Goal: Transaction & Acquisition: Purchase product/service

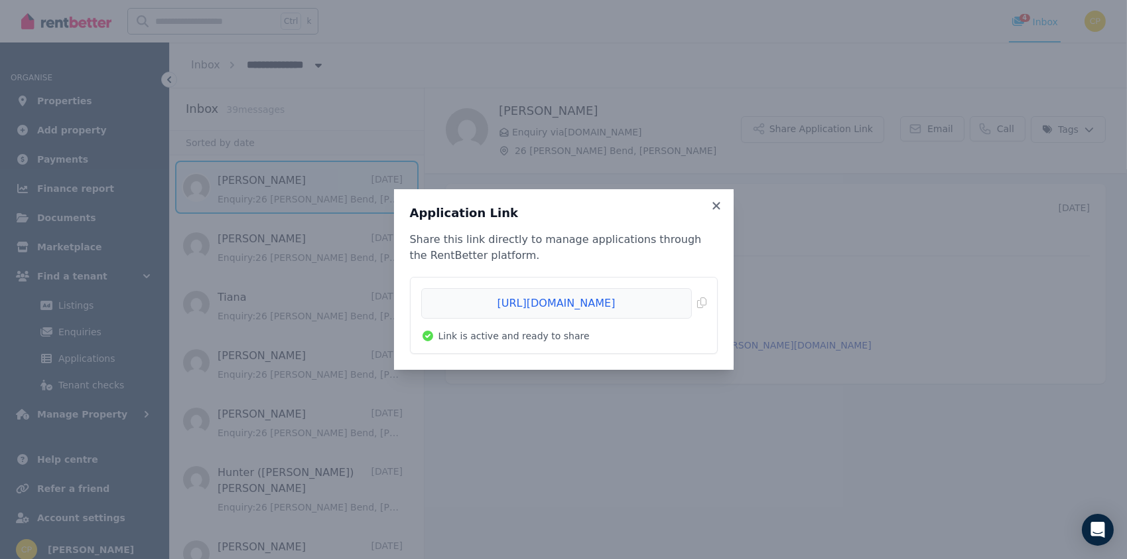
click at [713, 213] on h3 "Application Link" at bounding box center [564, 213] width 308 height 16
click at [713, 207] on icon at bounding box center [716, 206] width 13 height 12
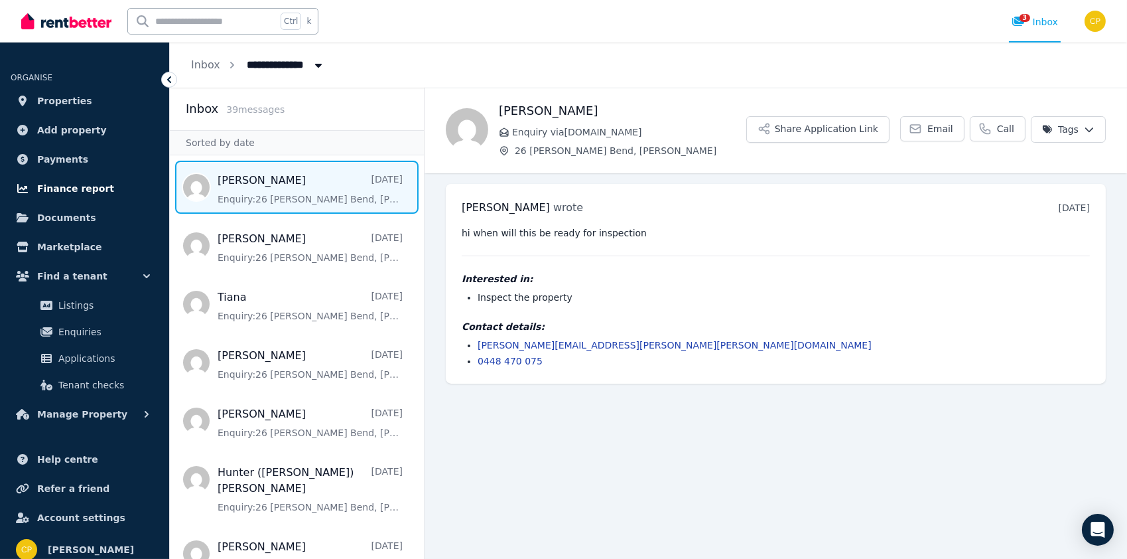
scroll to position [9, 0]
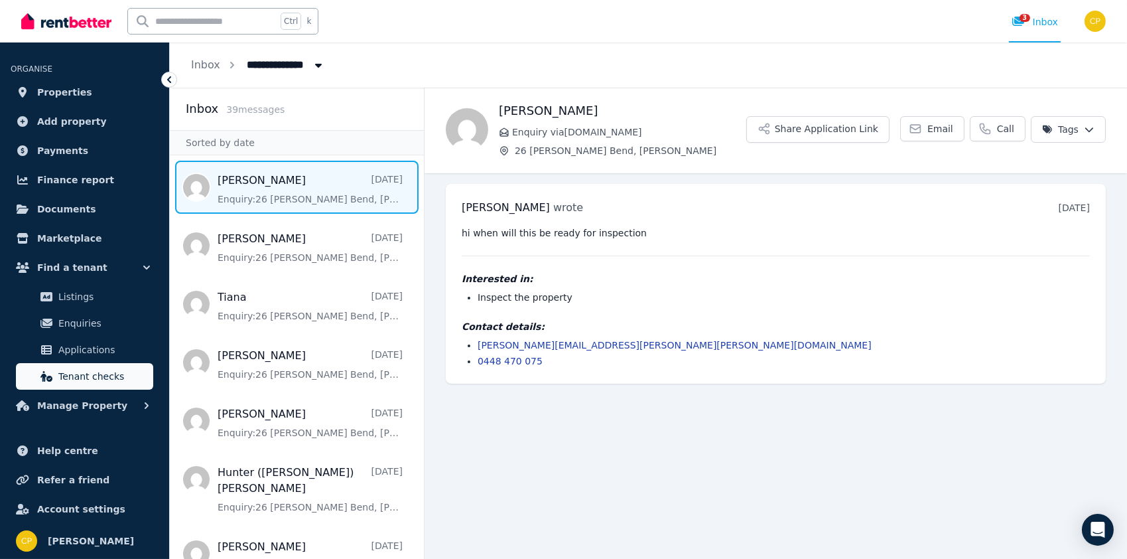
click at [88, 371] on span "Tenant checks" at bounding box center [103, 376] width 90 height 16
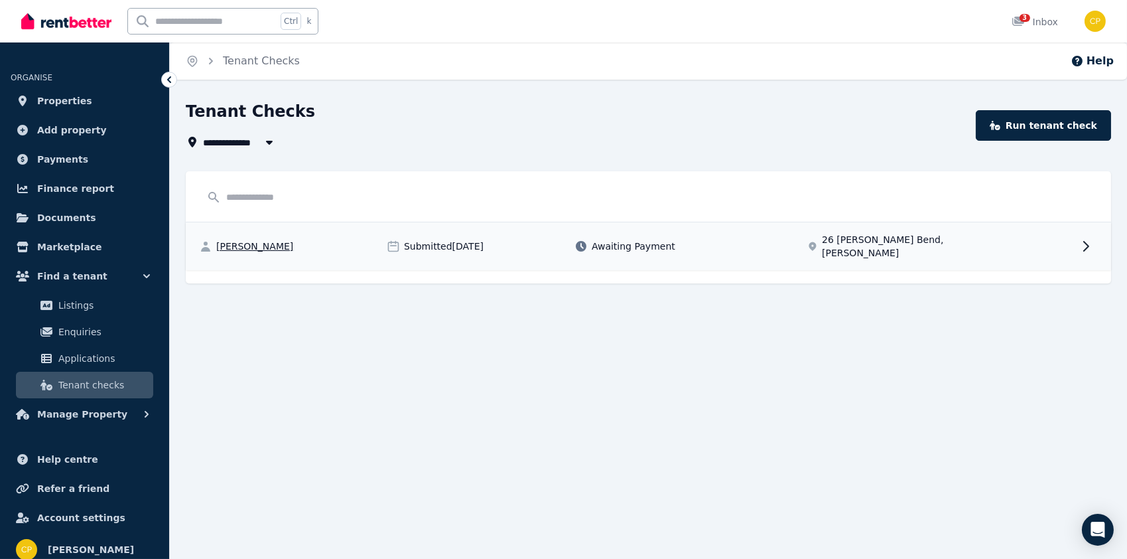
click at [596, 241] on span "Awaiting Payment" at bounding box center [634, 245] width 84 height 13
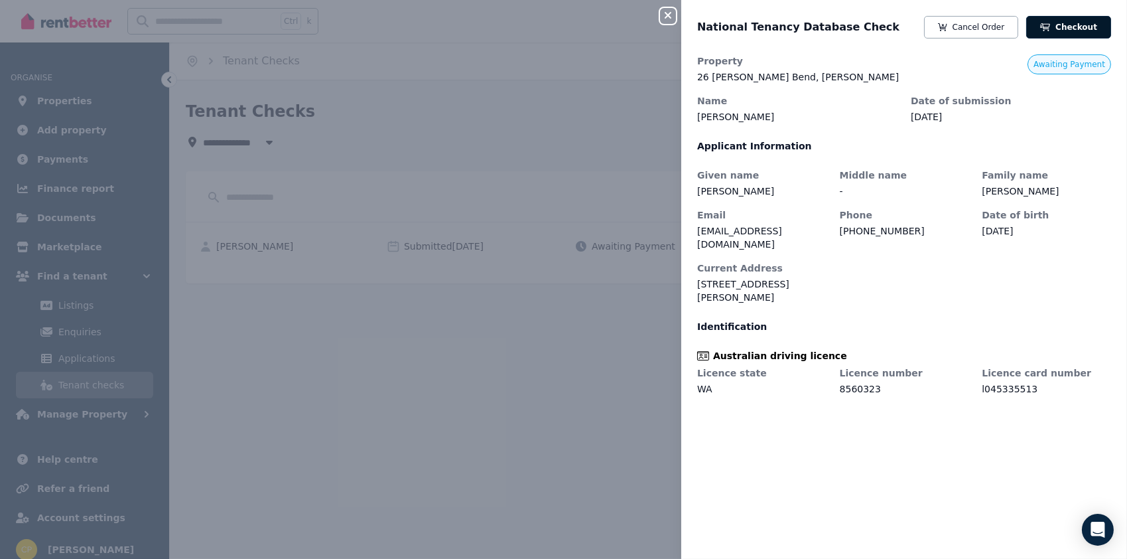
click at [1041, 27] on icon at bounding box center [1045, 27] width 10 height 8
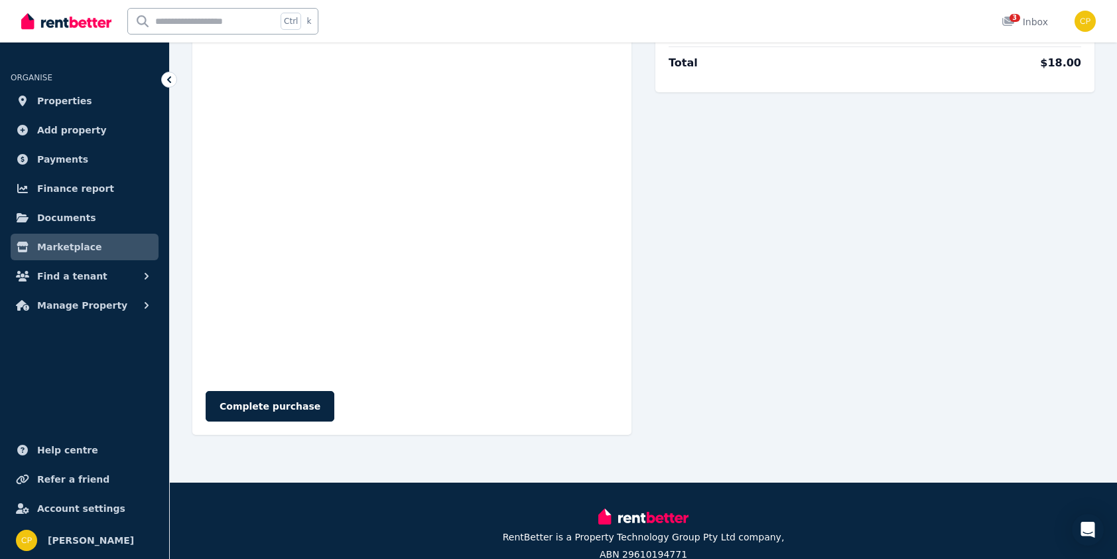
scroll to position [133, 0]
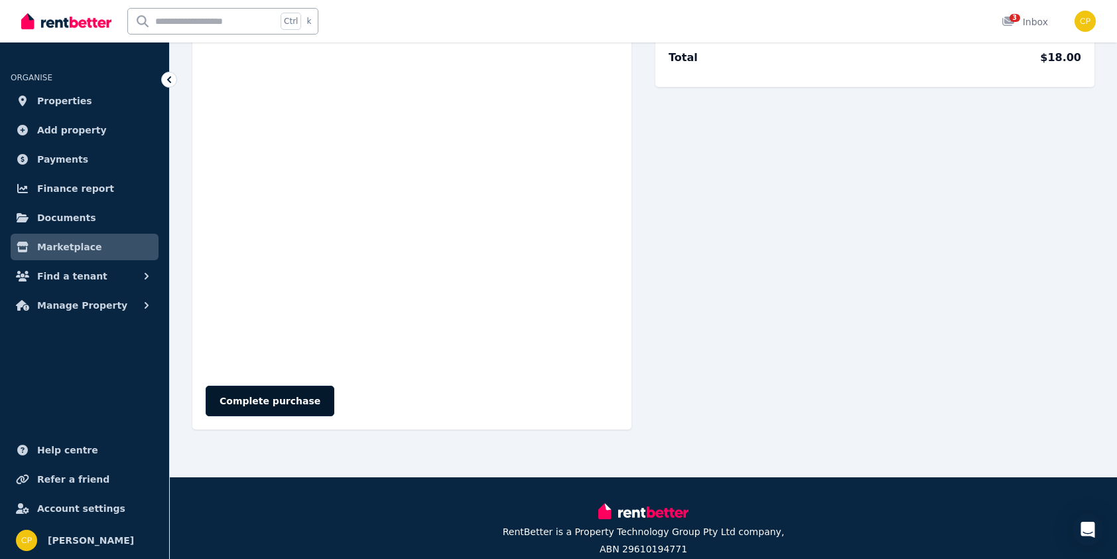
click at [257, 402] on button "Complete purchase" at bounding box center [270, 400] width 129 height 31
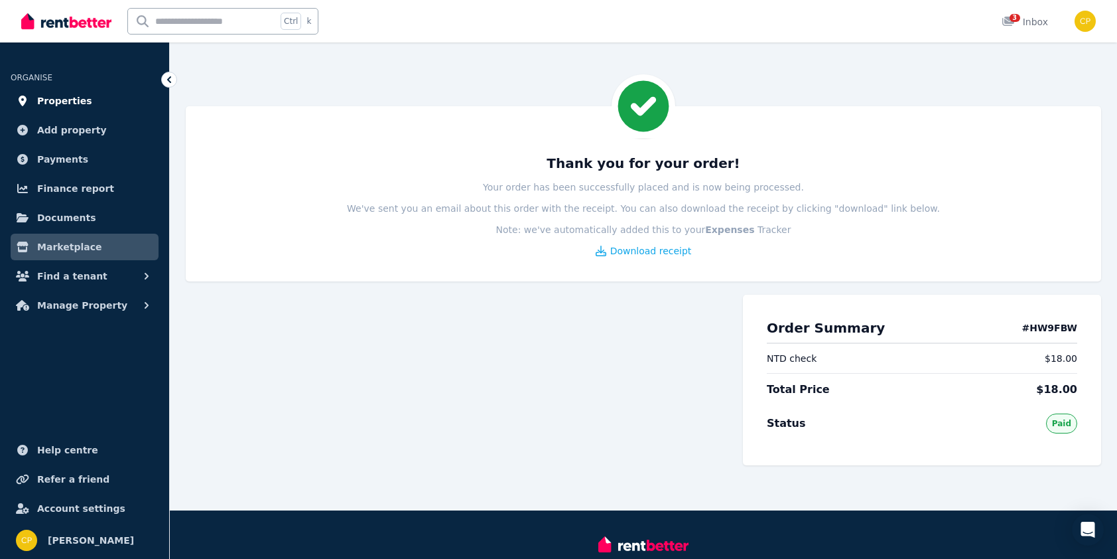
click at [69, 97] on span "Properties" at bounding box center [64, 101] width 55 height 16
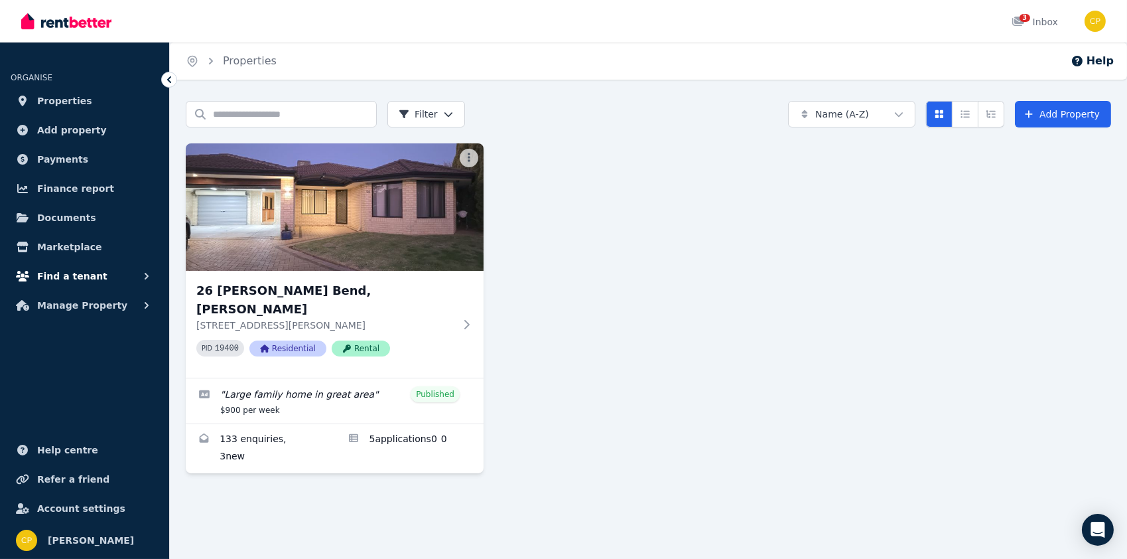
click at [72, 277] on span "Find a tenant" at bounding box center [72, 276] width 70 height 16
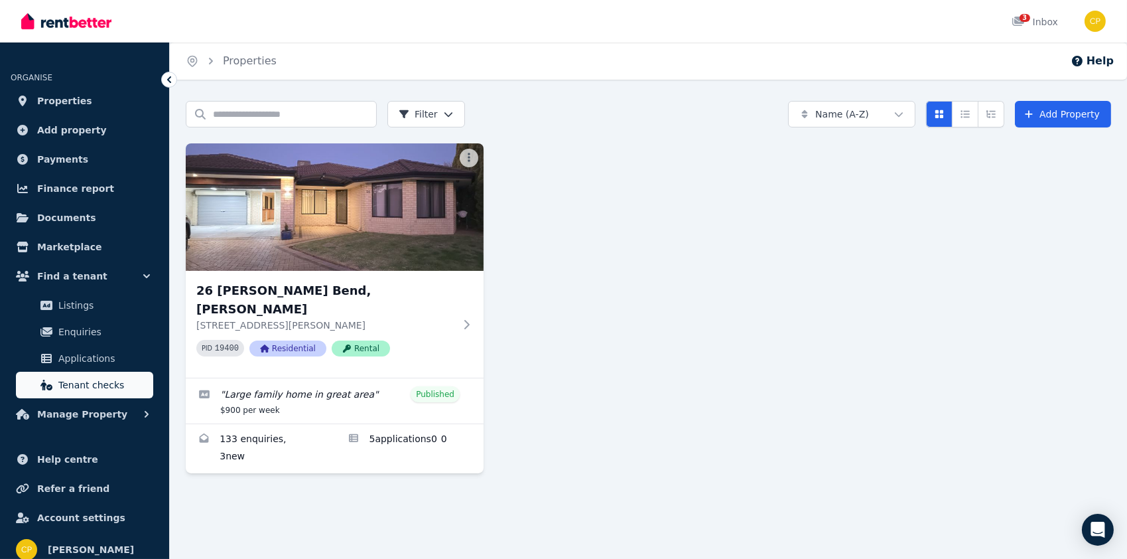
click at [85, 386] on span "Tenant checks" at bounding box center [103, 385] width 90 height 16
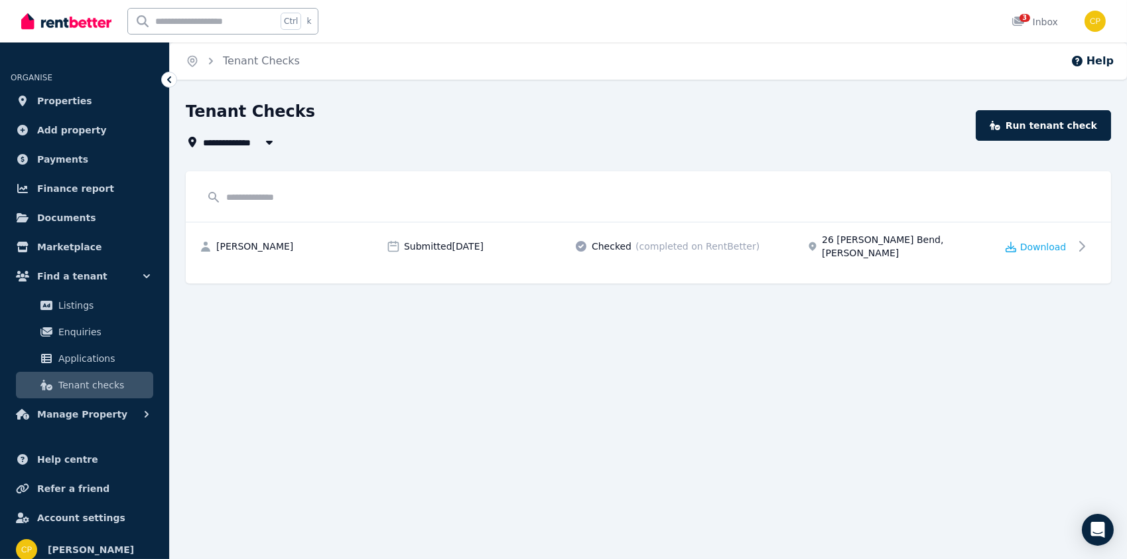
click at [271, 200] on input "text" at bounding box center [648, 196] width 899 height 25
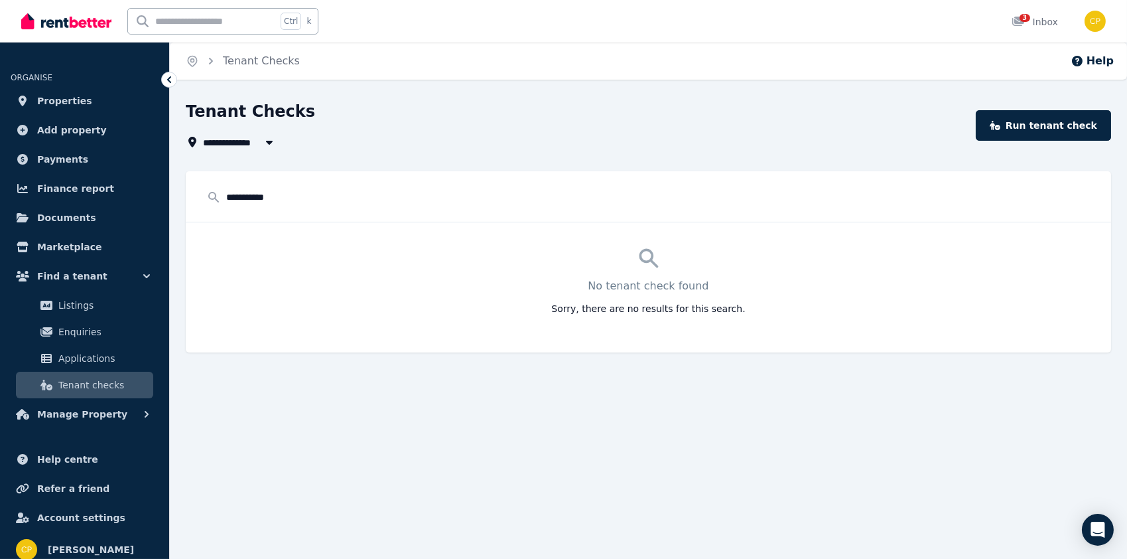
type input "**********"
click at [552, 429] on div "**********" at bounding box center [563, 279] width 1127 height 559
click at [540, 40] on div "Ctrl k 3 Inbox" at bounding box center [541, 21] width 1040 height 42
click at [1000, 124] on icon at bounding box center [995, 125] width 11 height 9
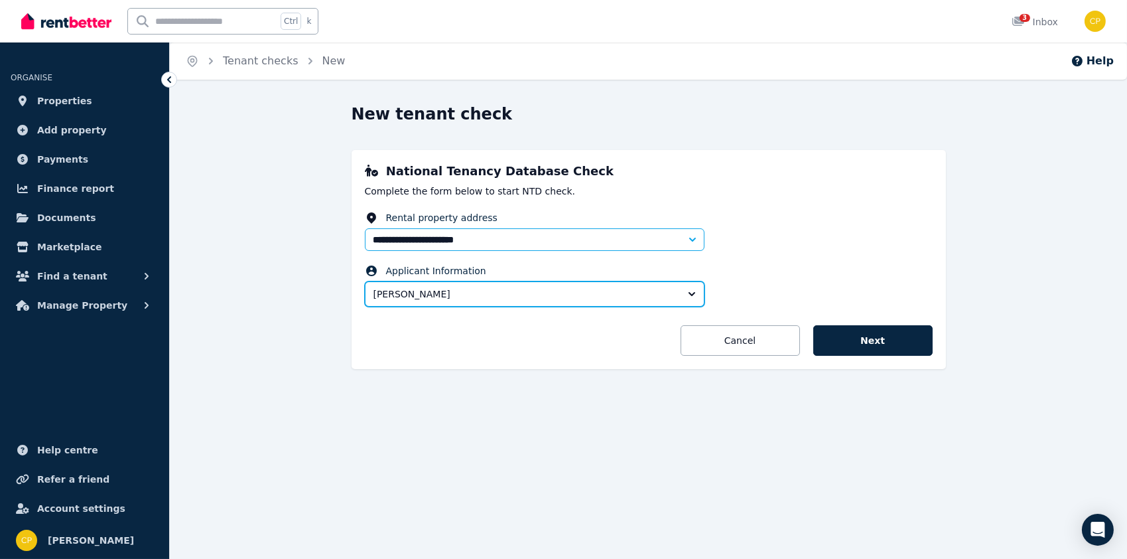
click at [640, 293] on span "[PERSON_NAME]" at bounding box center [526, 293] width 304 height 13
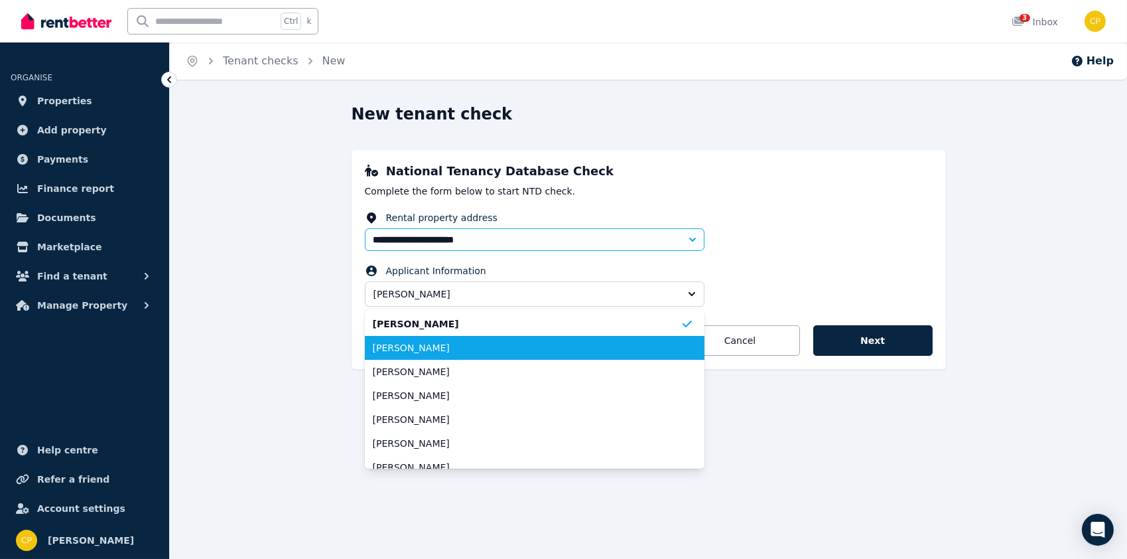
click at [408, 345] on span "Ross Cooper" at bounding box center [527, 347] width 308 height 13
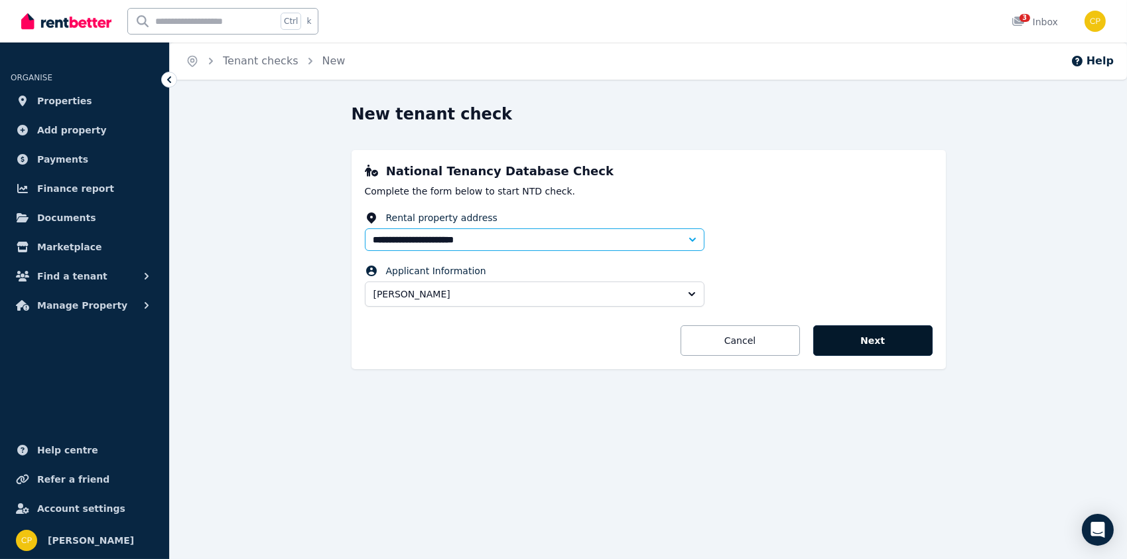
click at [858, 340] on button "Next" at bounding box center [872, 340] width 119 height 31
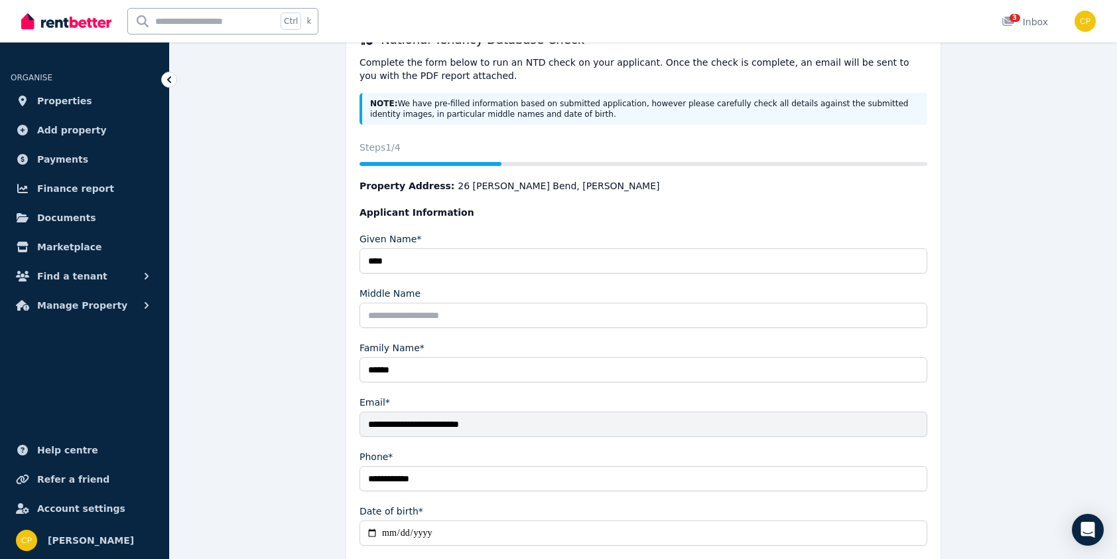
scroll to position [199, 0]
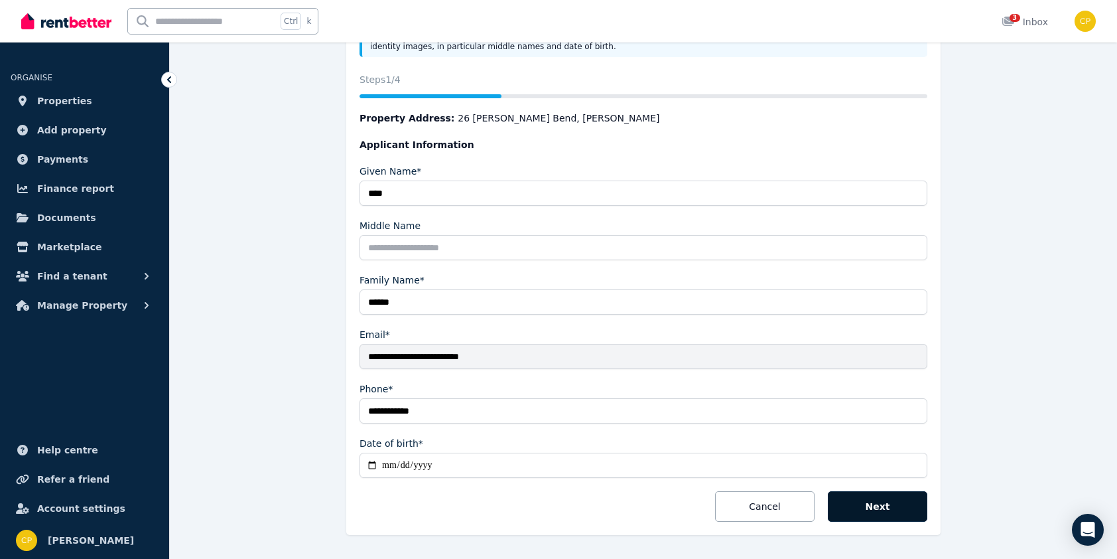
click at [864, 495] on button "Next" at bounding box center [878, 506] width 100 height 31
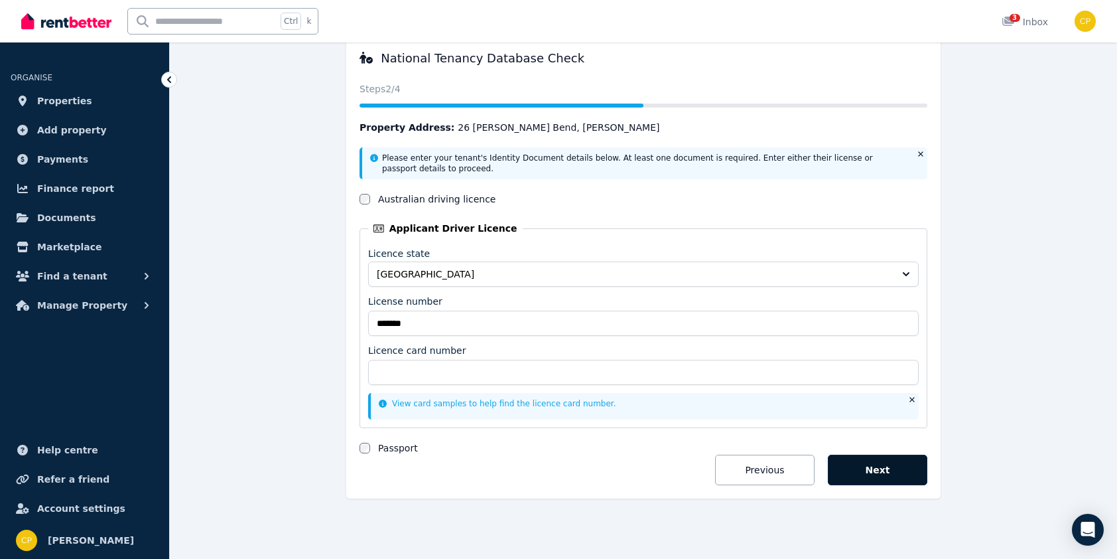
click at [860, 473] on button "Next" at bounding box center [878, 469] width 100 height 31
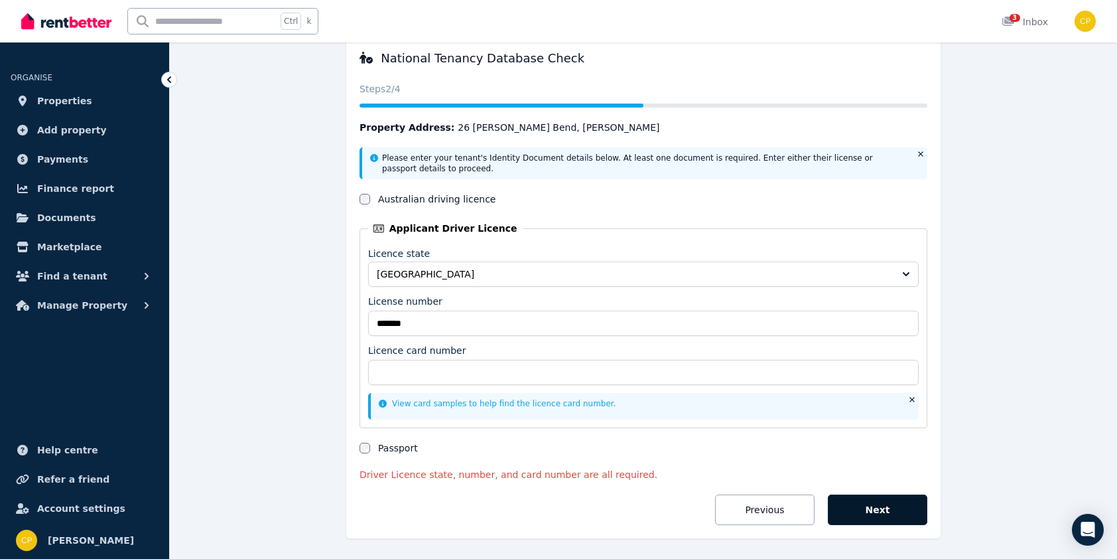
scroll to position [153, 0]
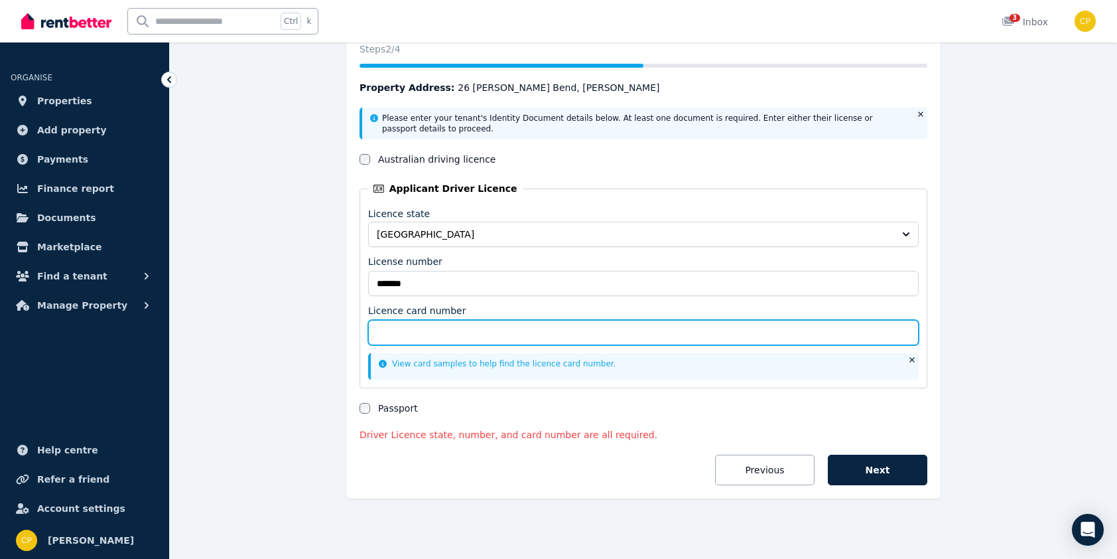
click at [437, 332] on input "Licence card number" at bounding box center [643, 332] width 551 height 25
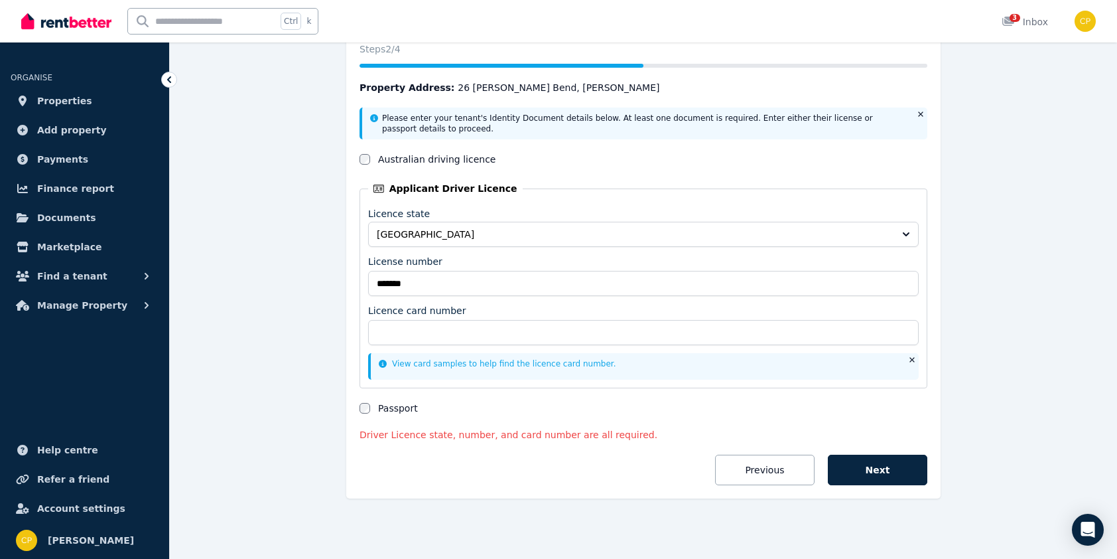
click at [349, 391] on div "National Tenancy Database Check Status Steps 2 /4 Property Address: 26 Hollins …" at bounding box center [643, 247] width 594 height 501
drag, startPoint x: 349, startPoint y: 391, endPoint x: 383, endPoint y: 458, distance: 75.1
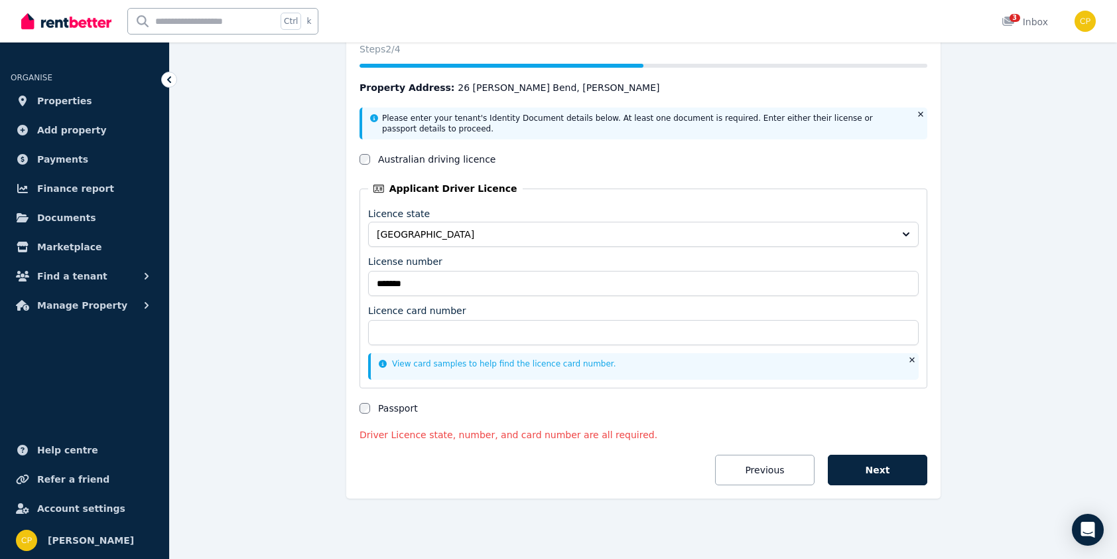
click at [383, 458] on form "Please enter your tenant's Identity Document details below. At least one docume…" at bounding box center [644, 295] width 568 height 377
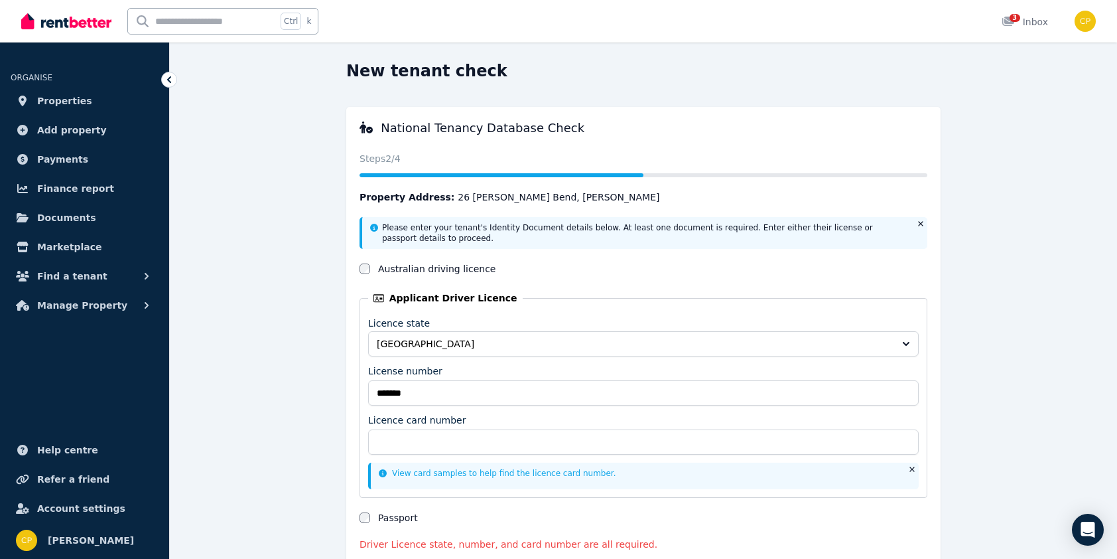
scroll to position [0, 0]
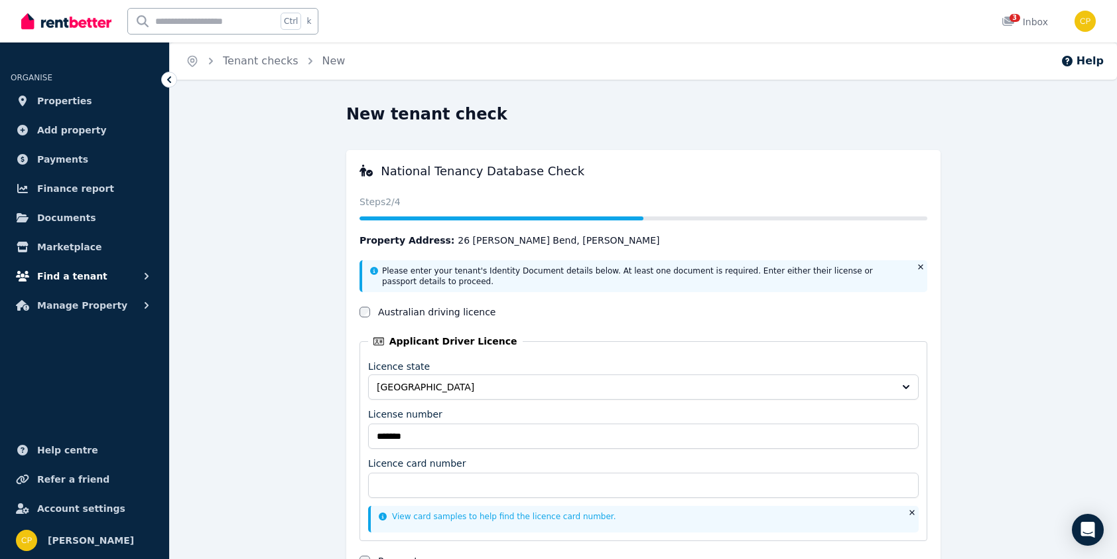
click at [62, 279] on span "Find a tenant" at bounding box center [72, 276] width 70 height 16
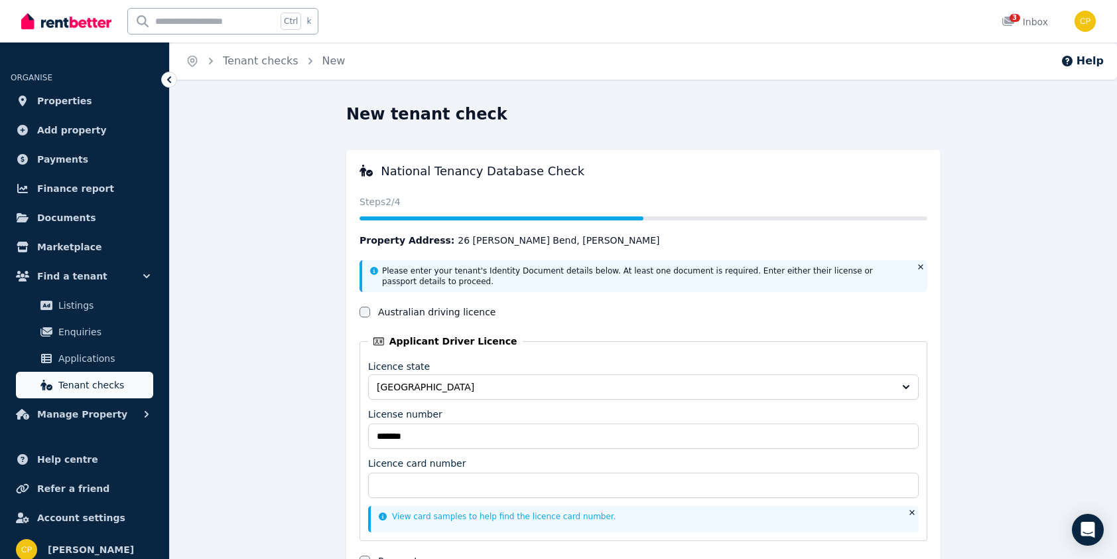
click at [59, 378] on span "Tenant checks" at bounding box center [103, 385] width 90 height 16
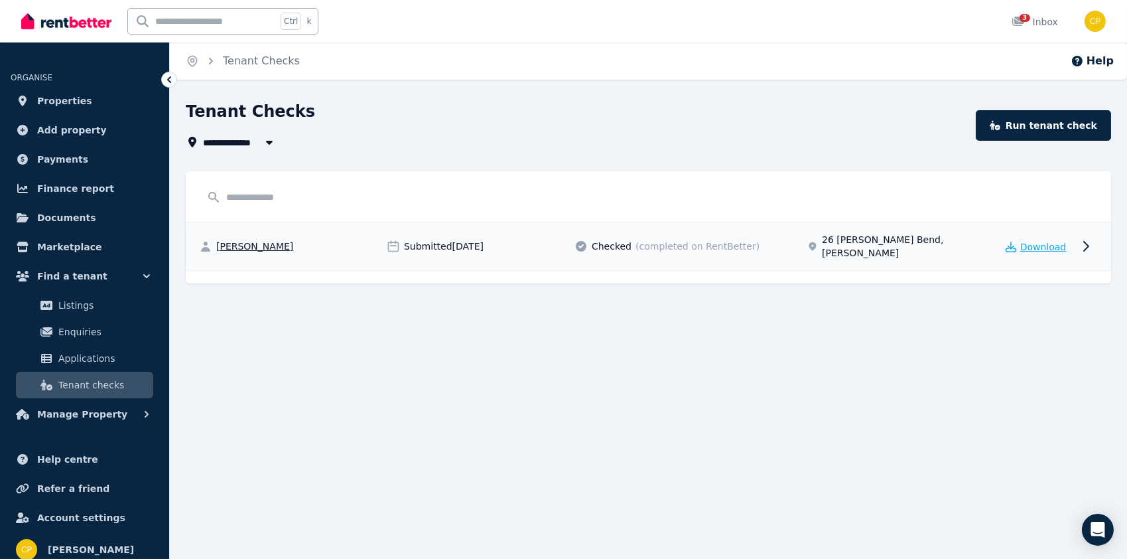
click at [1044, 245] on span "Download" at bounding box center [1043, 246] width 46 height 13
click at [68, 98] on span "Properties" at bounding box center [64, 101] width 55 height 16
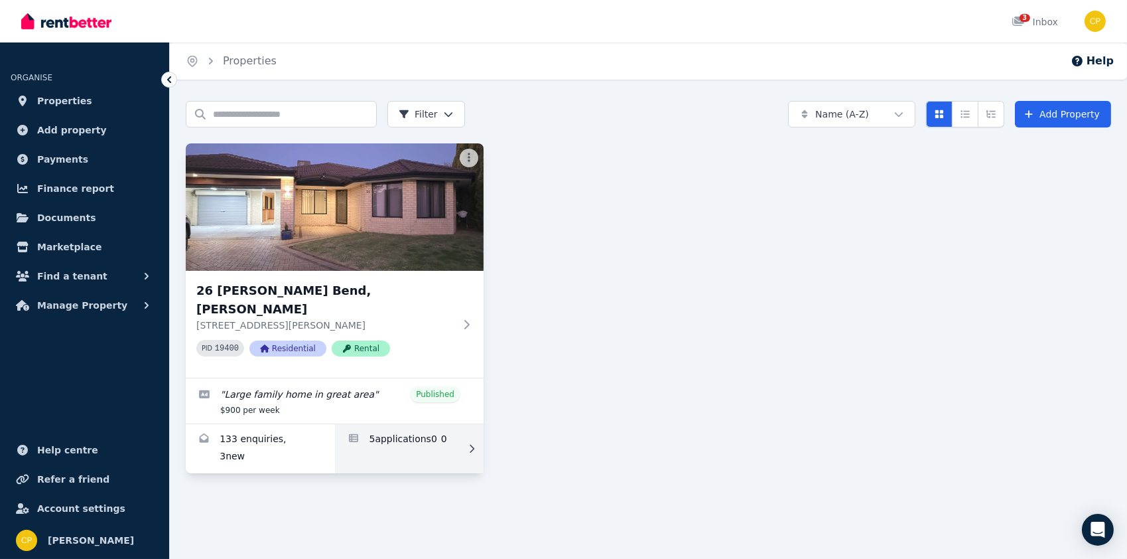
click at [388, 424] on link "Applications for 26 Hollins Bend, Madeley" at bounding box center [409, 448] width 149 height 49
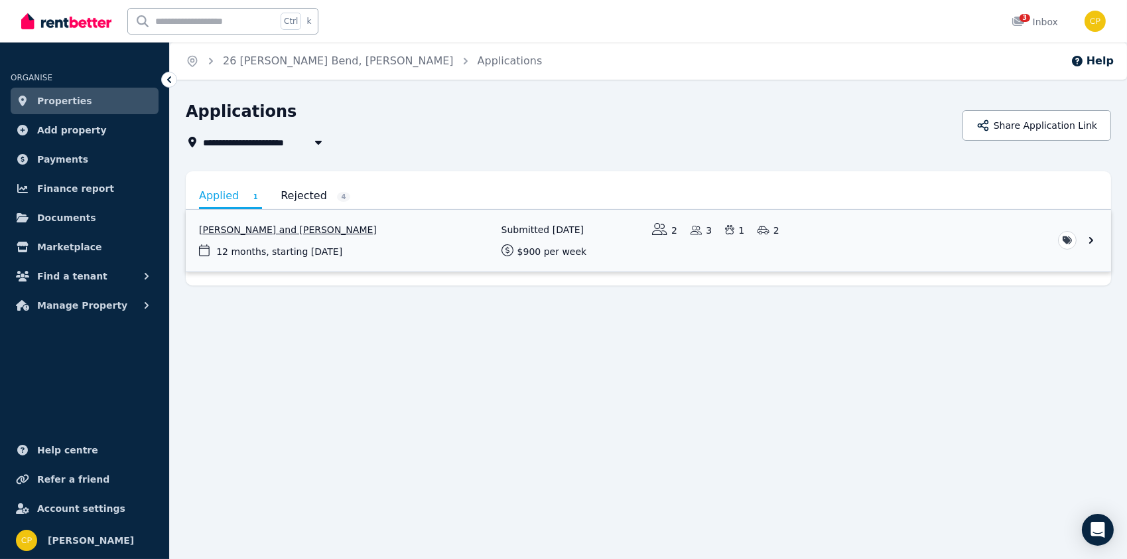
click at [248, 230] on link "View application: Laura Cooper and Ross Cooper" at bounding box center [648, 241] width 925 height 62
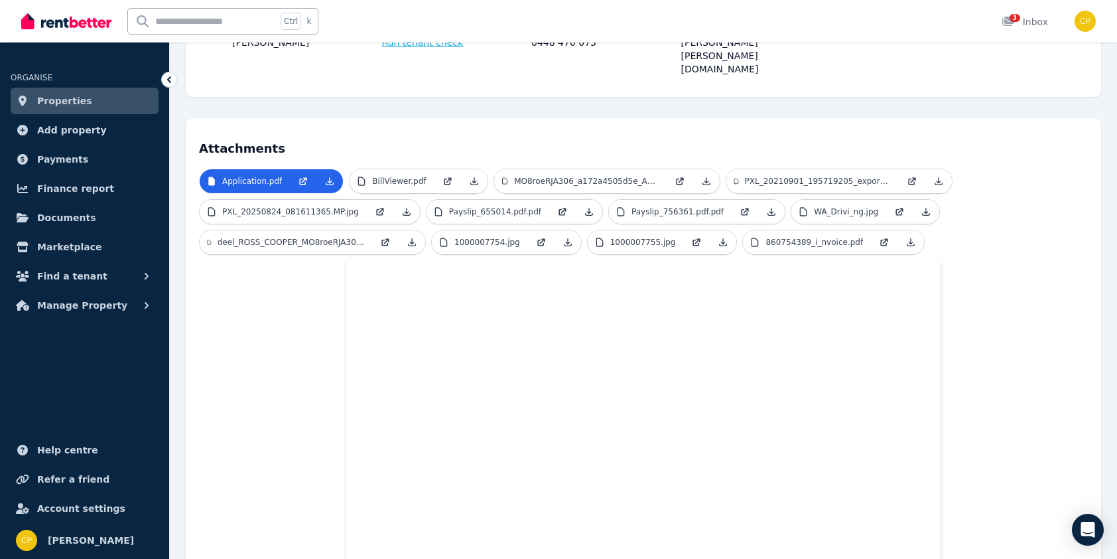
scroll to position [145, 0]
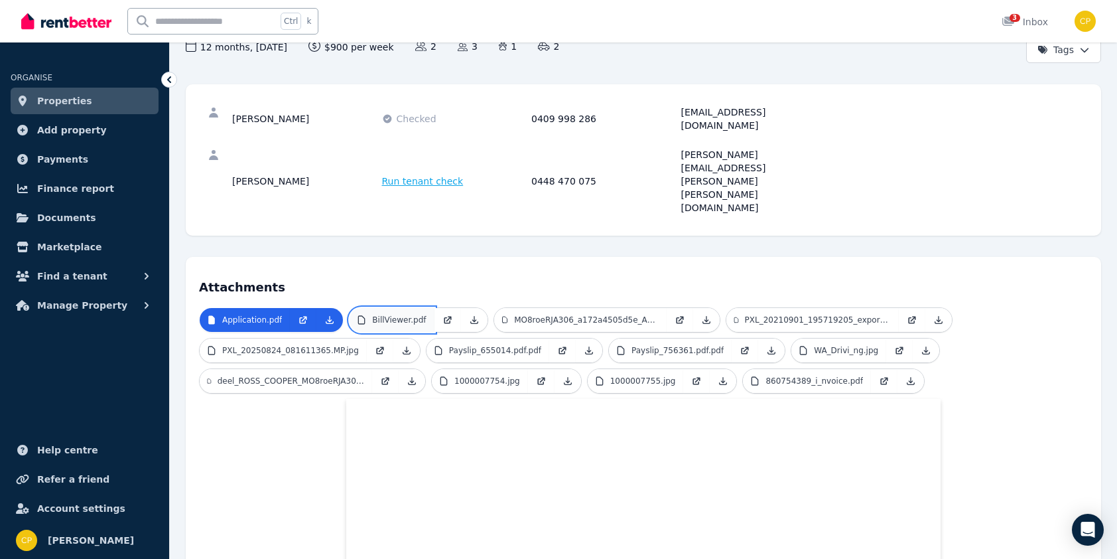
click at [396, 314] on p "BillViewer.pdf" at bounding box center [399, 319] width 54 height 11
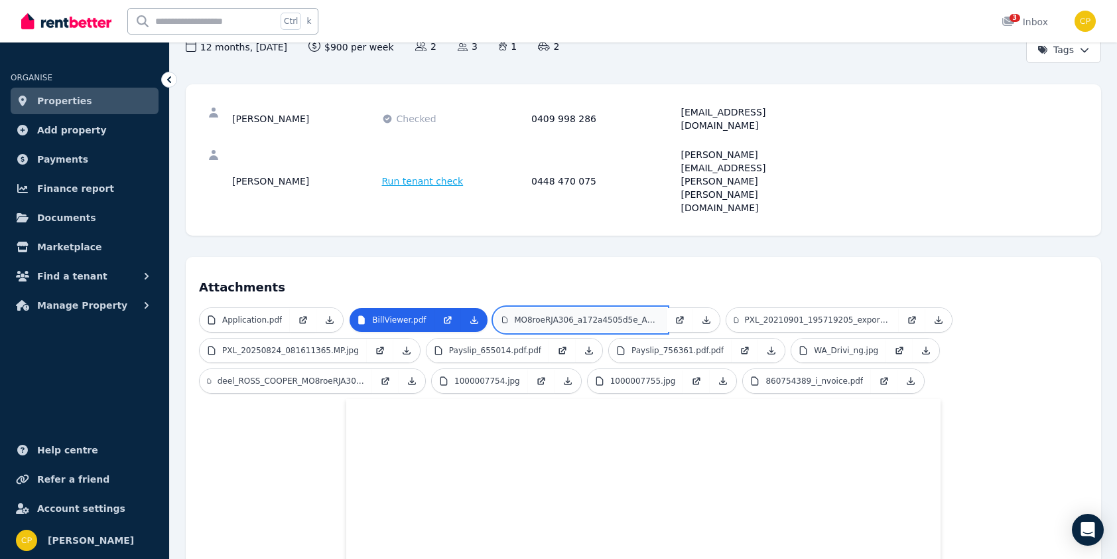
click at [555, 314] on p "MO8roeRJA306_a172a4505d5e_Aug_2025.pdf" at bounding box center [586, 319] width 144 height 11
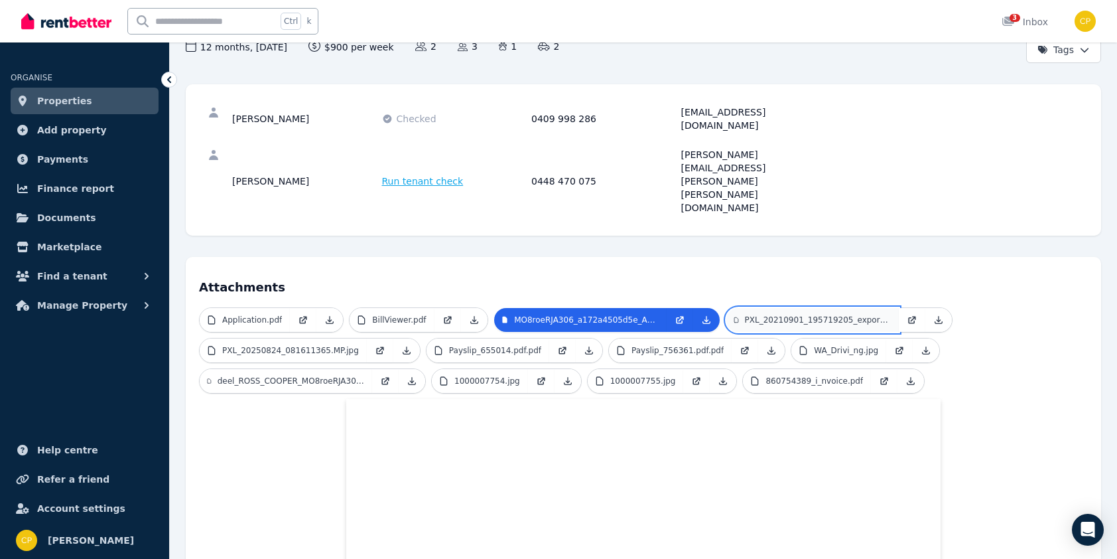
click at [829, 308] on link "PXL_20210901_195719205_exported_1685109826483.jpg" at bounding box center [812, 320] width 172 height 24
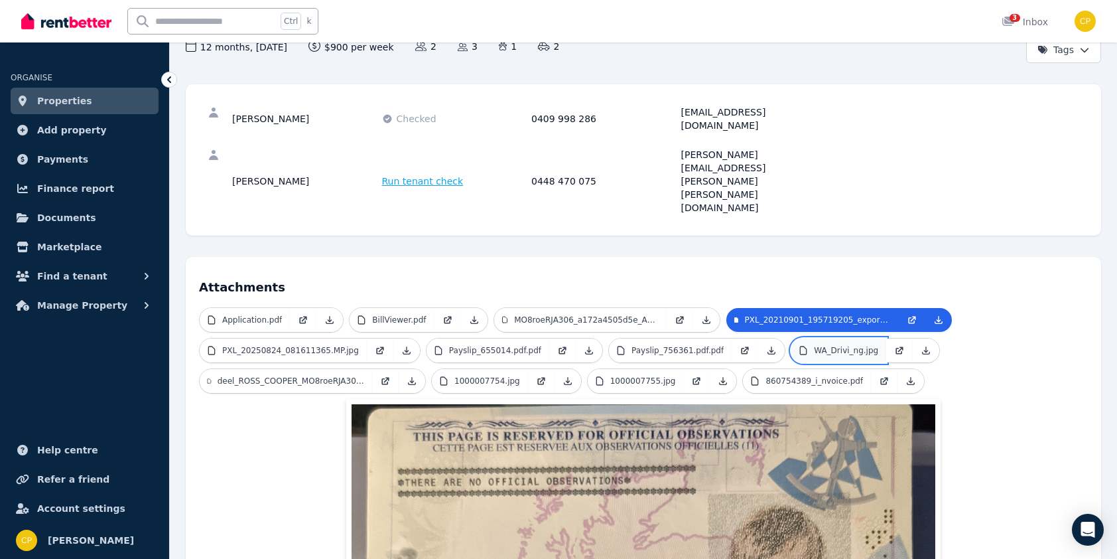
click at [799, 338] on link "WA_Drivi_ng.jpg" at bounding box center [838, 350] width 95 height 24
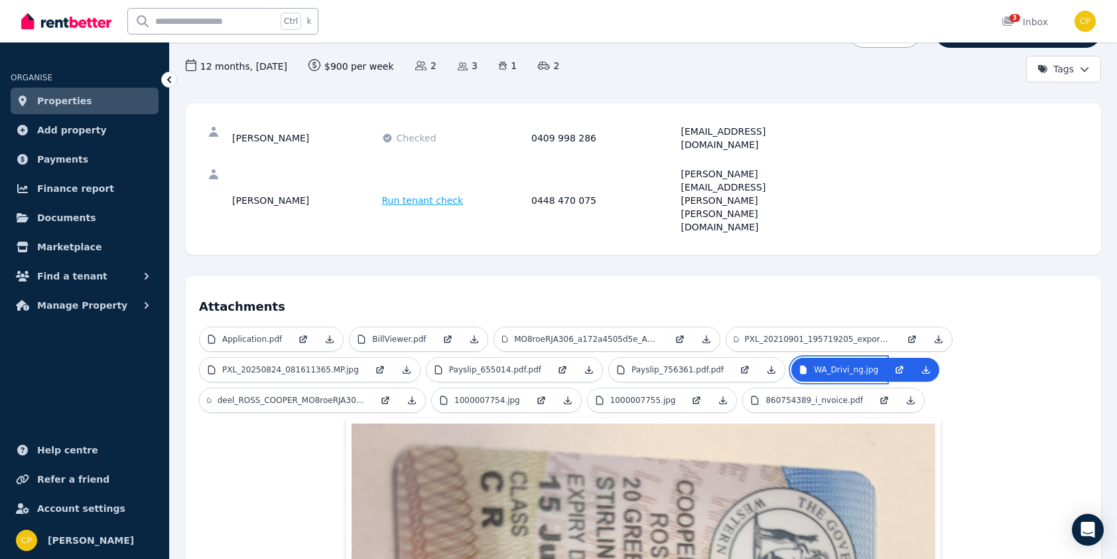
scroll to position [60, 0]
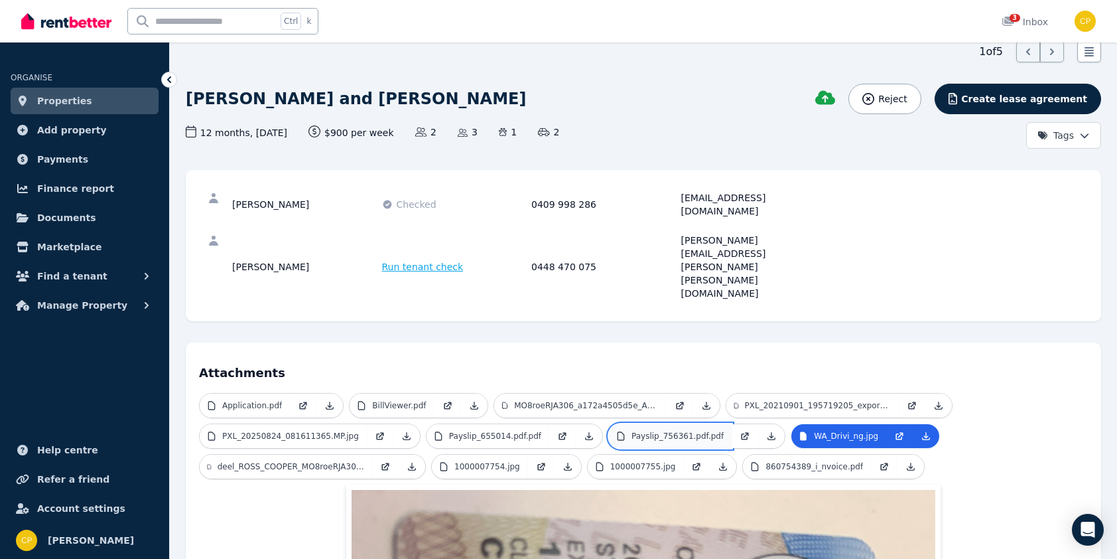
click at [637, 424] on link "Payslip_756361.pdf.pdf" at bounding box center [670, 436] width 123 height 24
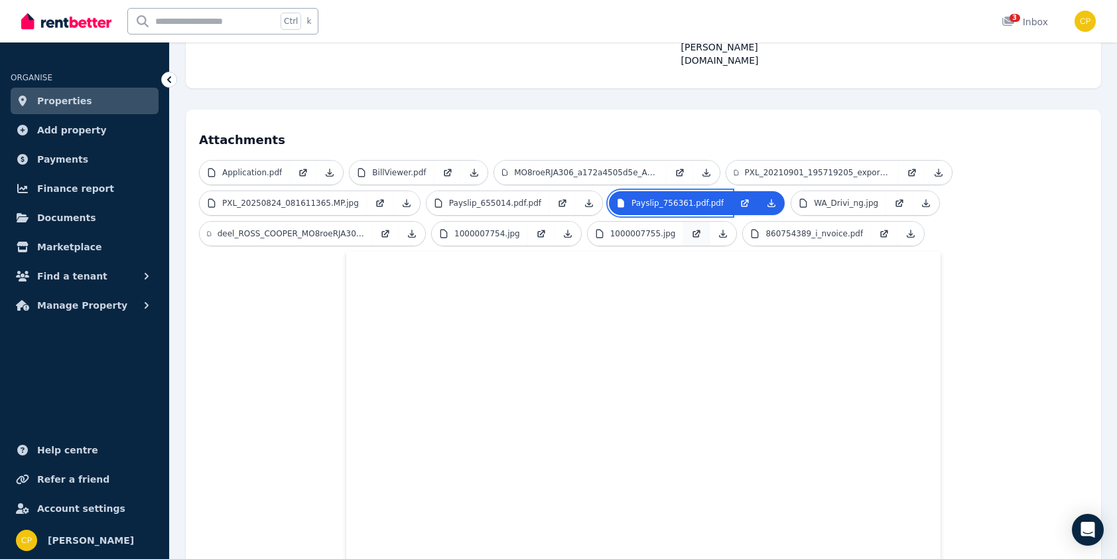
scroll to position [212, 0]
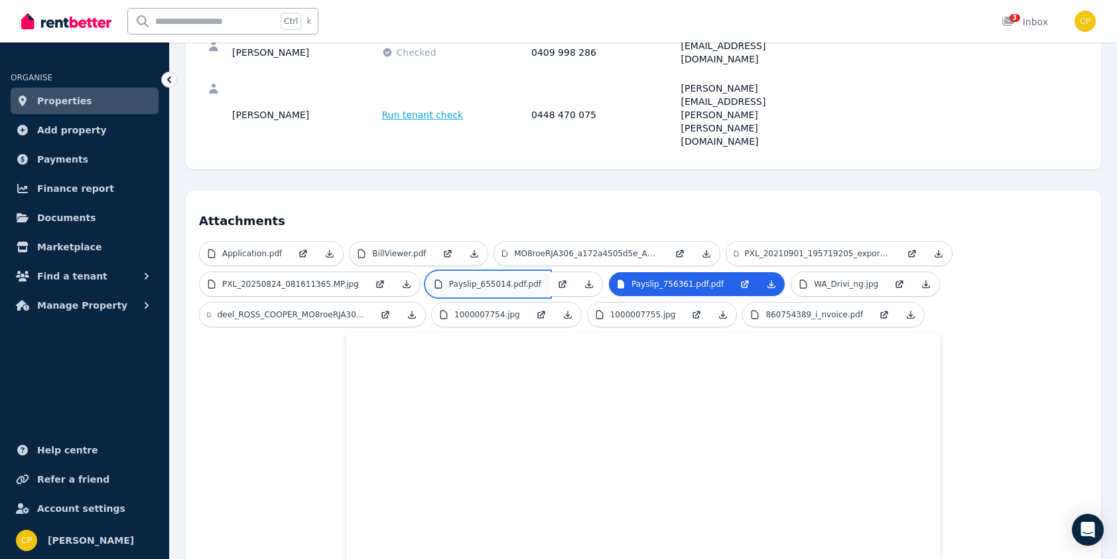
click at [458, 279] on p "Payslip_655014.pdf.pdf" at bounding box center [495, 284] width 92 height 11
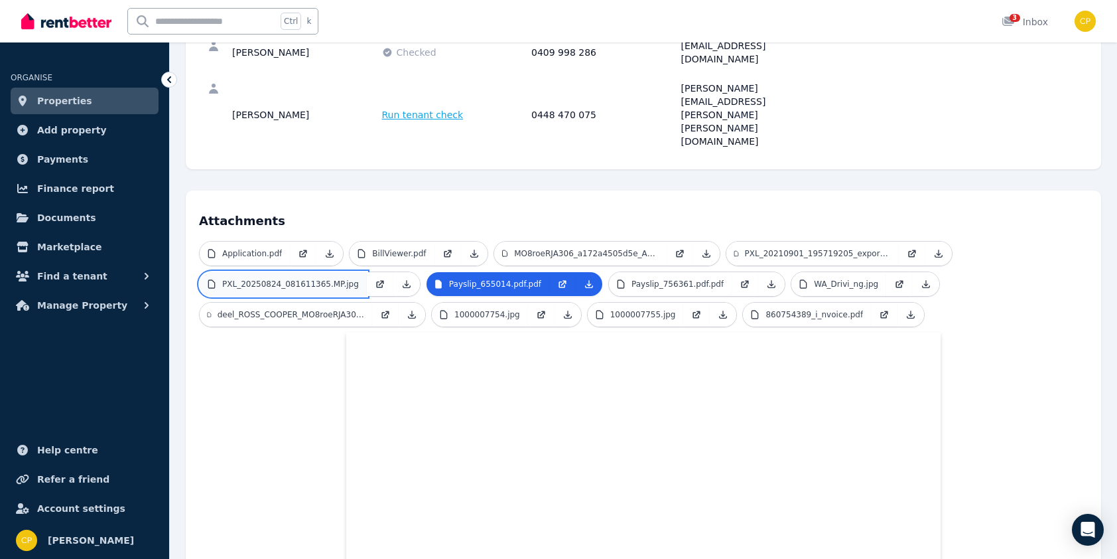
click at [317, 279] on p "PXL_20250824_081611365.MP.jpg" at bounding box center [290, 284] width 137 height 11
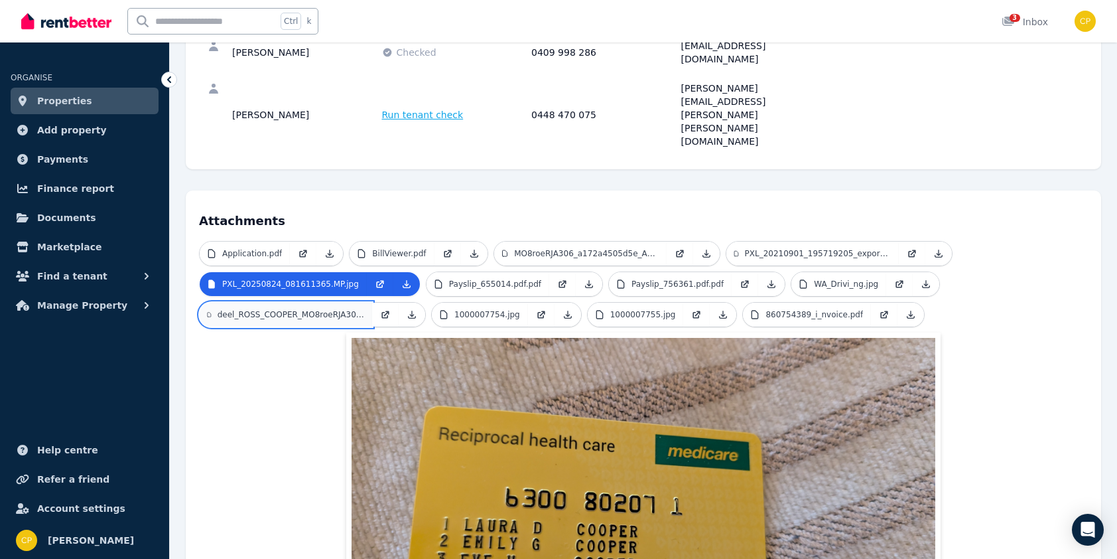
click at [295, 309] on p "deel_ROSS_COOPER_MO8roeRJA306_40122c7335fc_Jun_2025_1.pdf" at bounding box center [291, 314] width 147 height 11
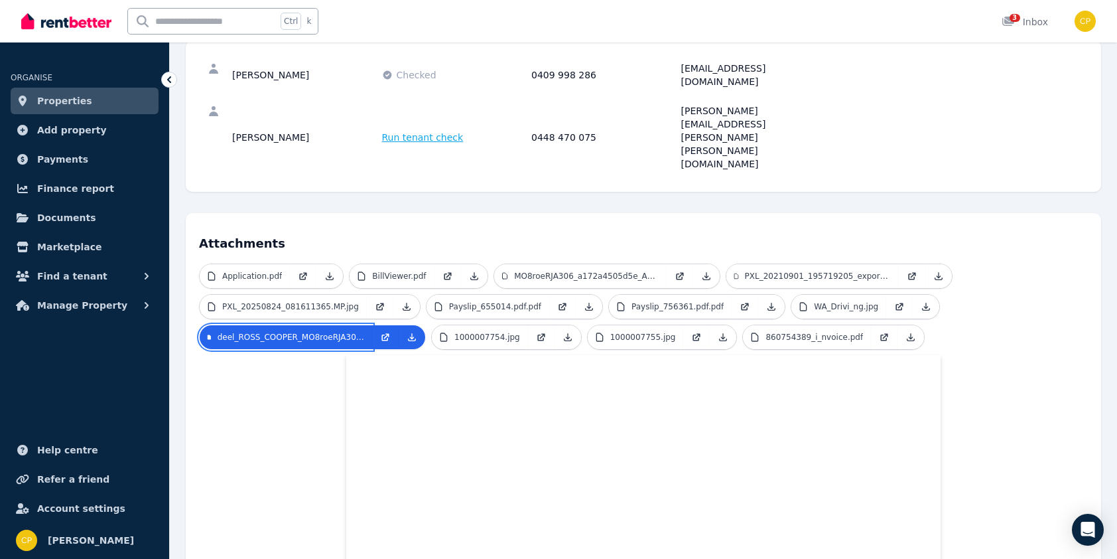
scroll to position [145, 0]
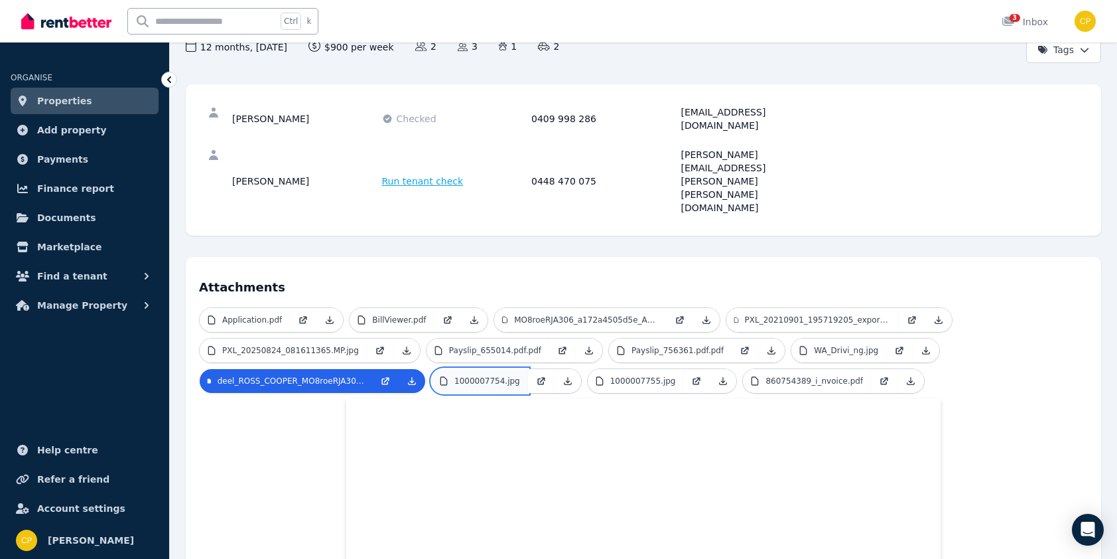
click at [462, 369] on link "1000007754.jpg" at bounding box center [480, 381] width 96 height 24
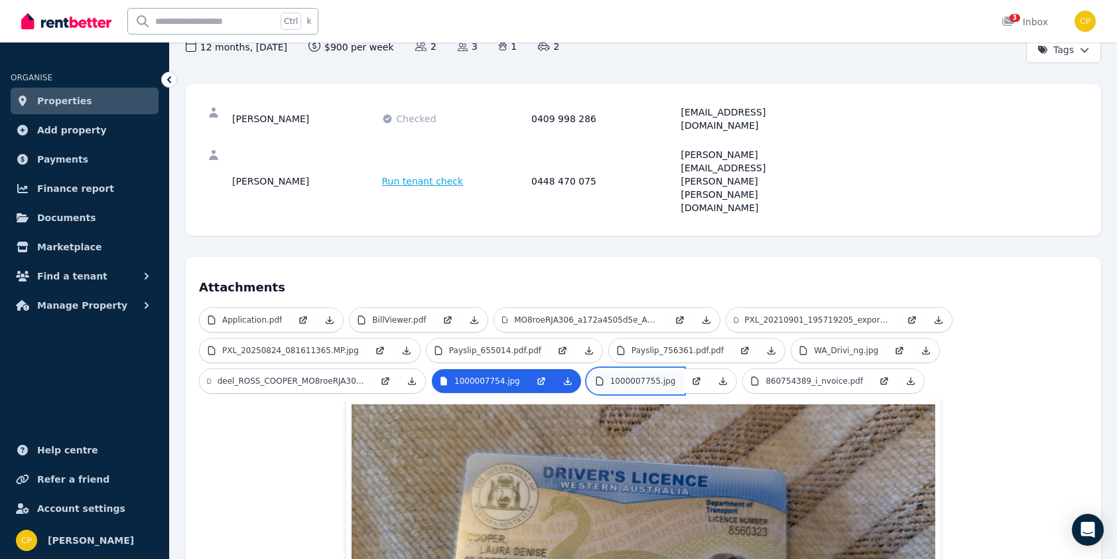
click at [621, 369] on link "1000007755.jpg" at bounding box center [636, 381] width 96 height 24
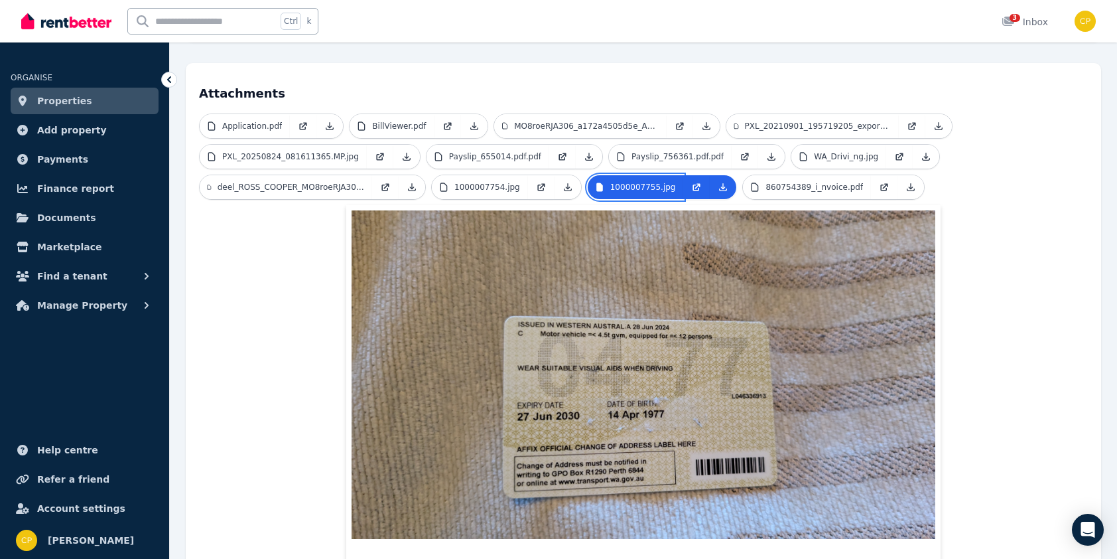
scroll to position [340, 0]
click at [55, 270] on span "Find a tenant" at bounding box center [72, 276] width 70 height 16
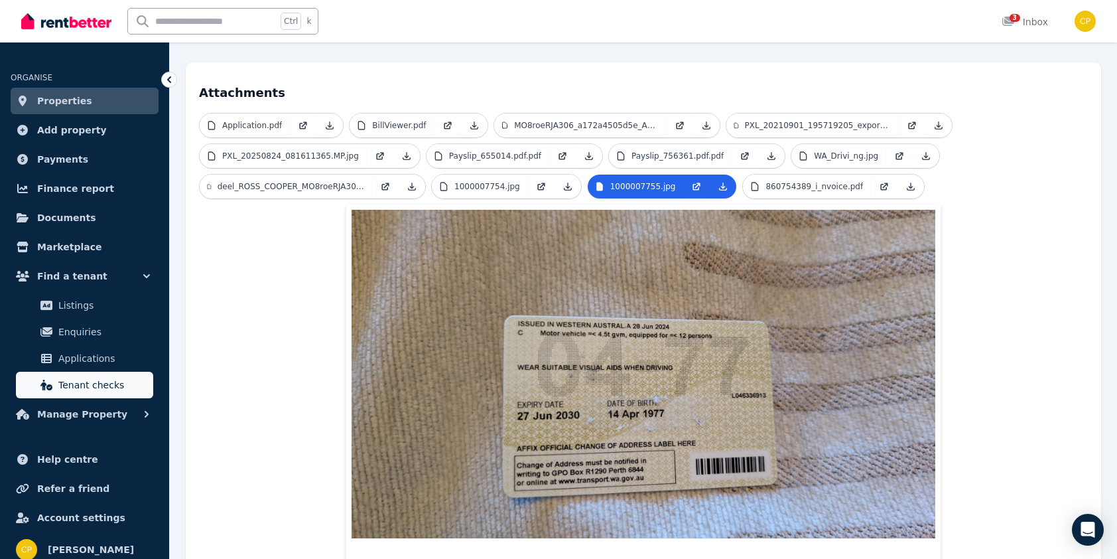
click at [65, 389] on span "Tenant checks" at bounding box center [103, 385] width 90 height 16
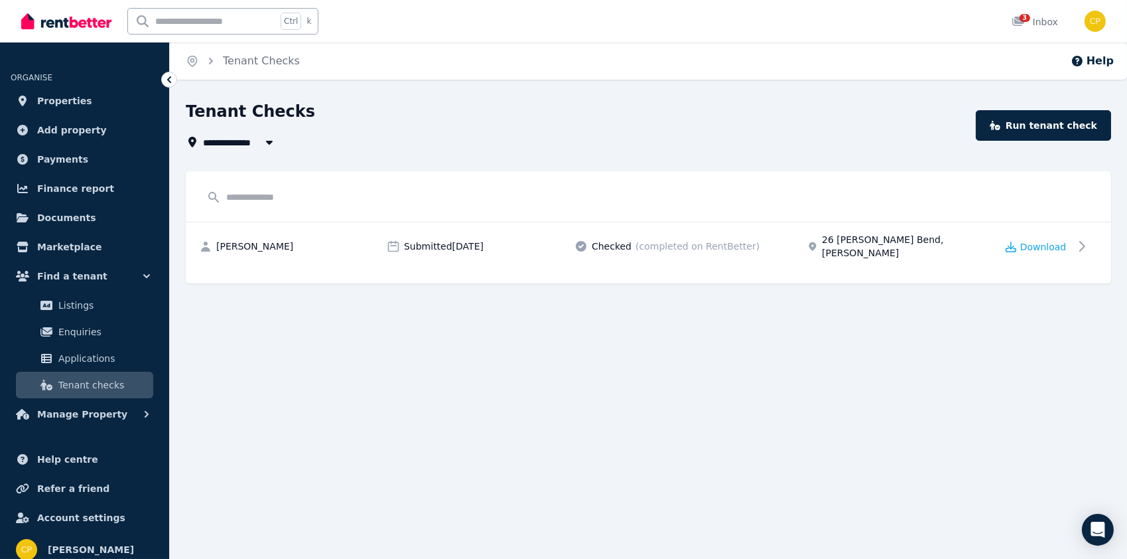
click at [260, 196] on input "text" at bounding box center [648, 196] width 899 height 25
click at [1071, 131] on link "Run tenant check" at bounding box center [1043, 125] width 135 height 31
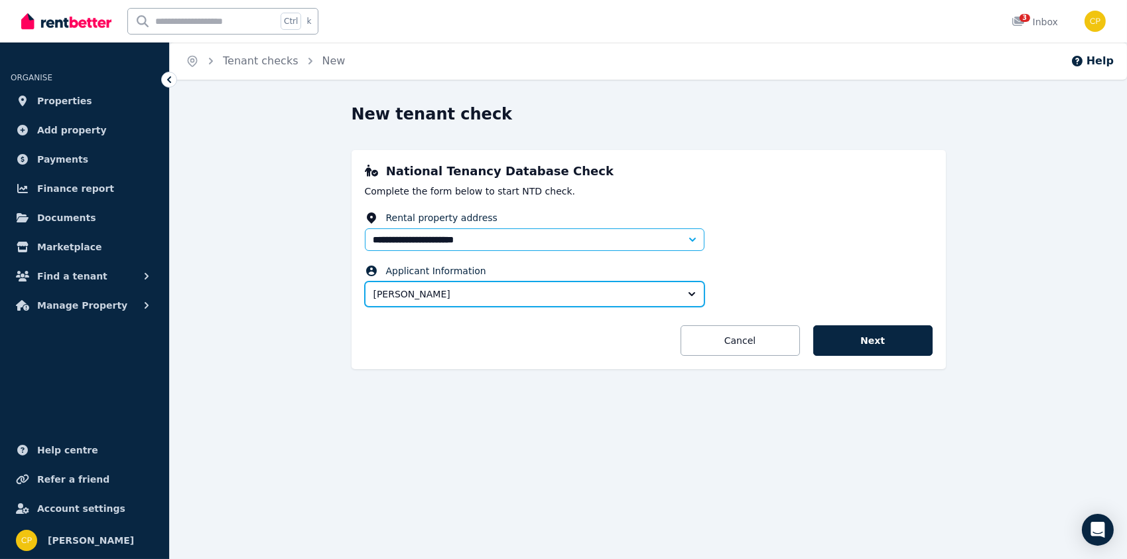
click at [468, 287] on span "[PERSON_NAME]" at bounding box center [526, 293] width 304 height 13
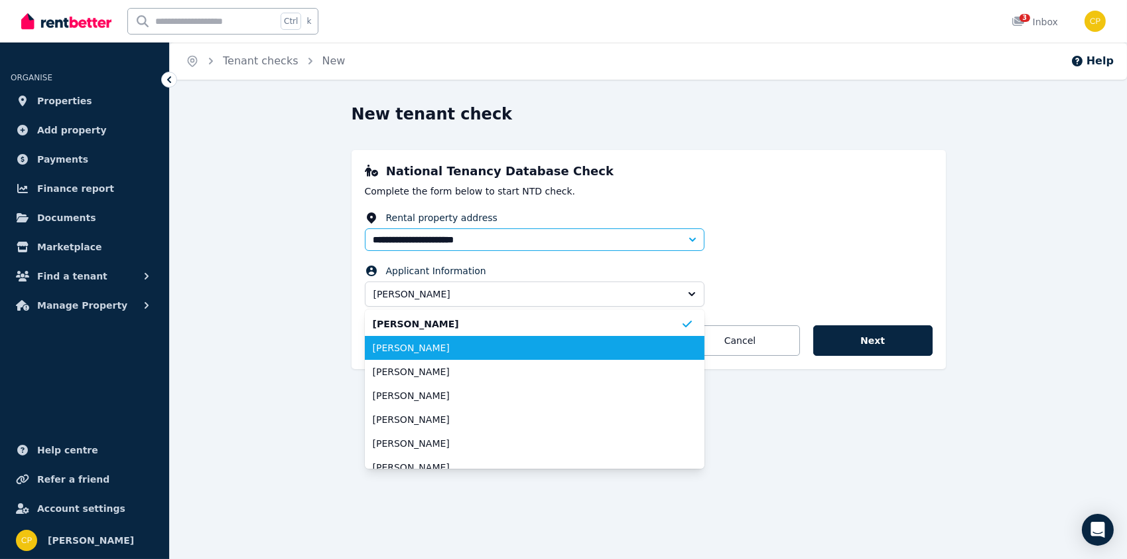
click at [418, 352] on span "Ross Cooper" at bounding box center [527, 347] width 308 height 13
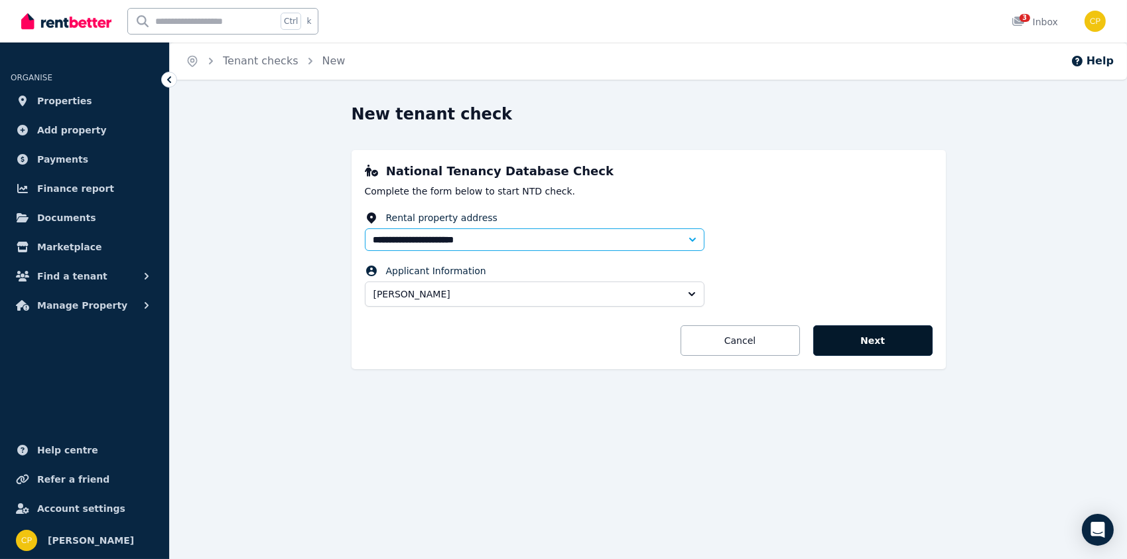
click at [902, 336] on button "Next" at bounding box center [872, 340] width 119 height 31
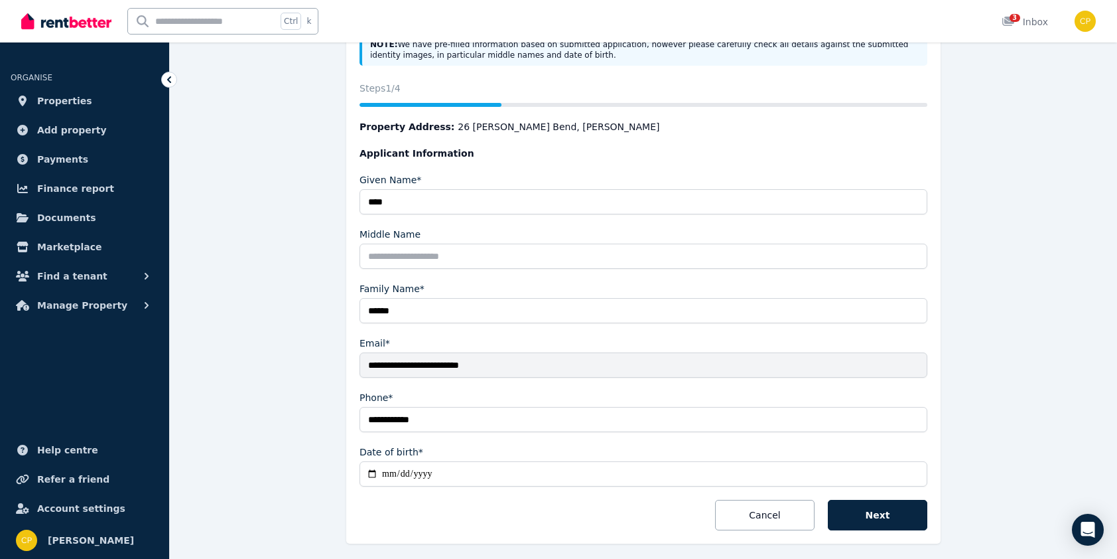
scroll to position [235, 0]
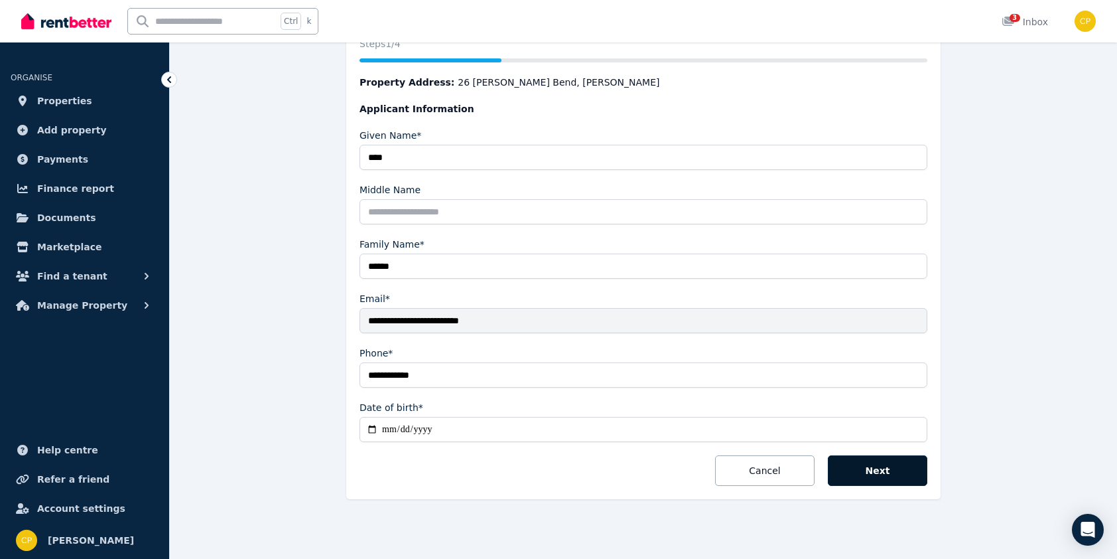
click at [871, 471] on button "Next" at bounding box center [878, 470] width 100 height 31
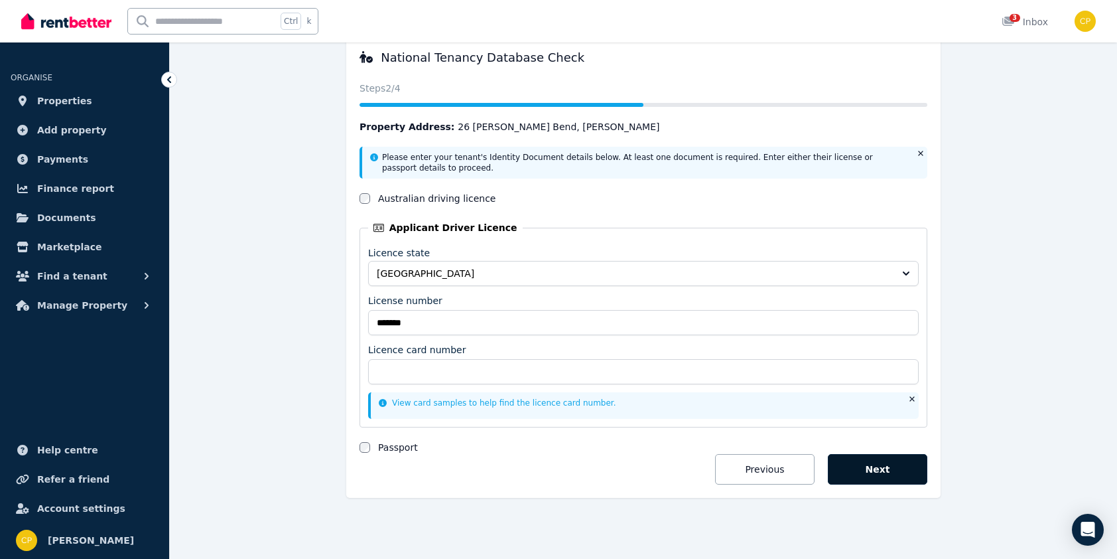
scroll to position [113, 0]
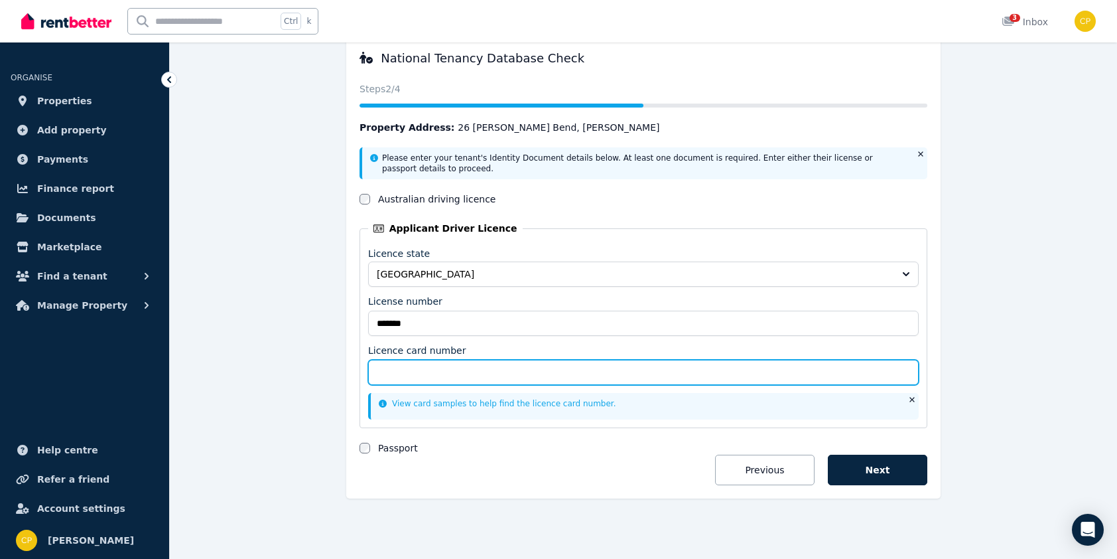
click at [399, 374] on input "Licence card number" at bounding box center [643, 372] width 551 height 25
type input "**********"
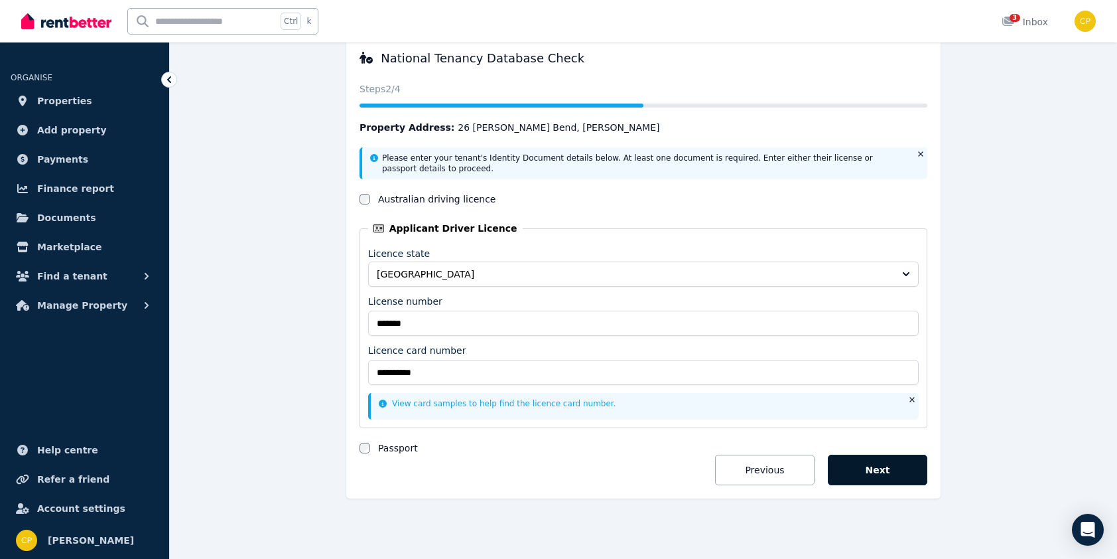
click at [891, 466] on button "Next" at bounding box center [878, 469] width 100 height 31
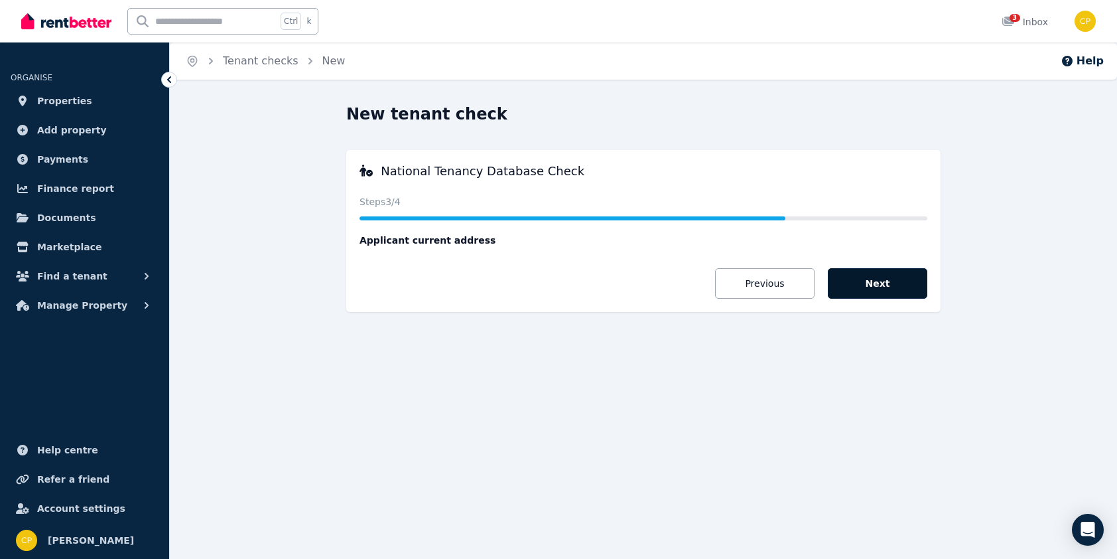
scroll to position [0, 0]
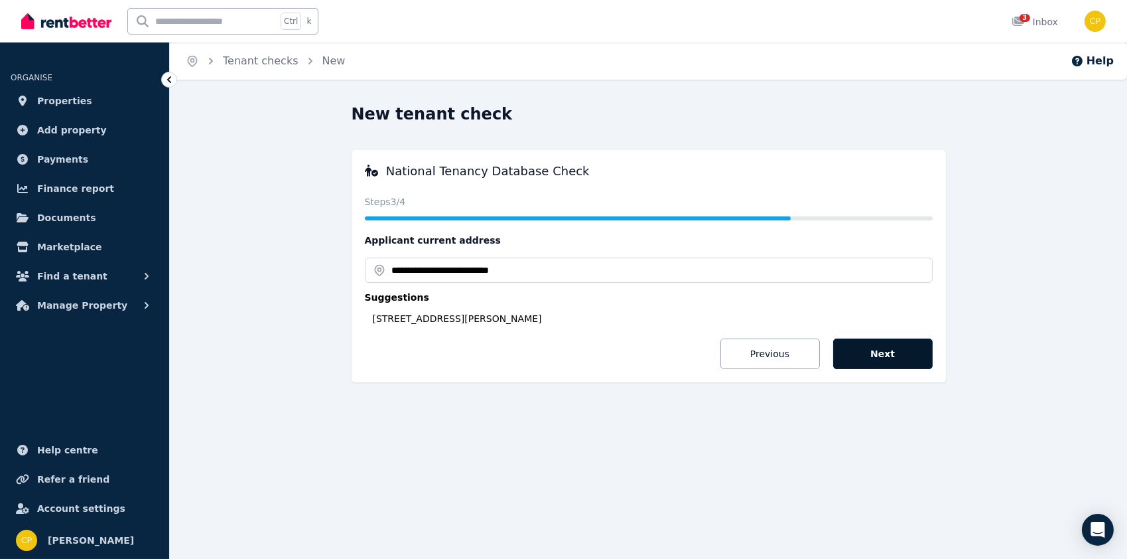
click at [876, 358] on button "Next" at bounding box center [883, 353] width 100 height 31
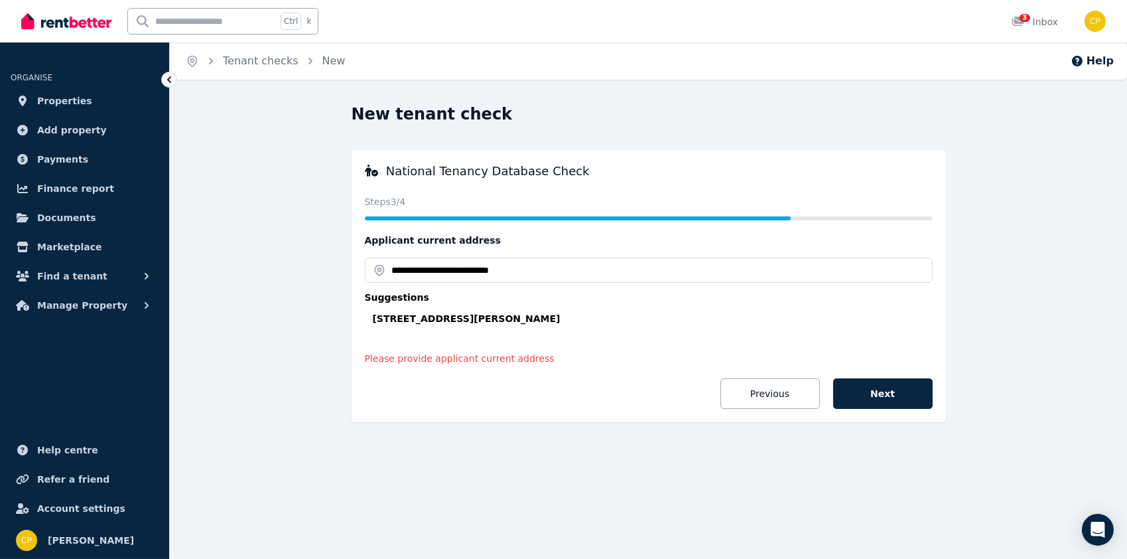
click at [422, 315] on div "20 Grebe St, Stirling WA 6021, Australia" at bounding box center [653, 318] width 560 height 13
type input "**********"
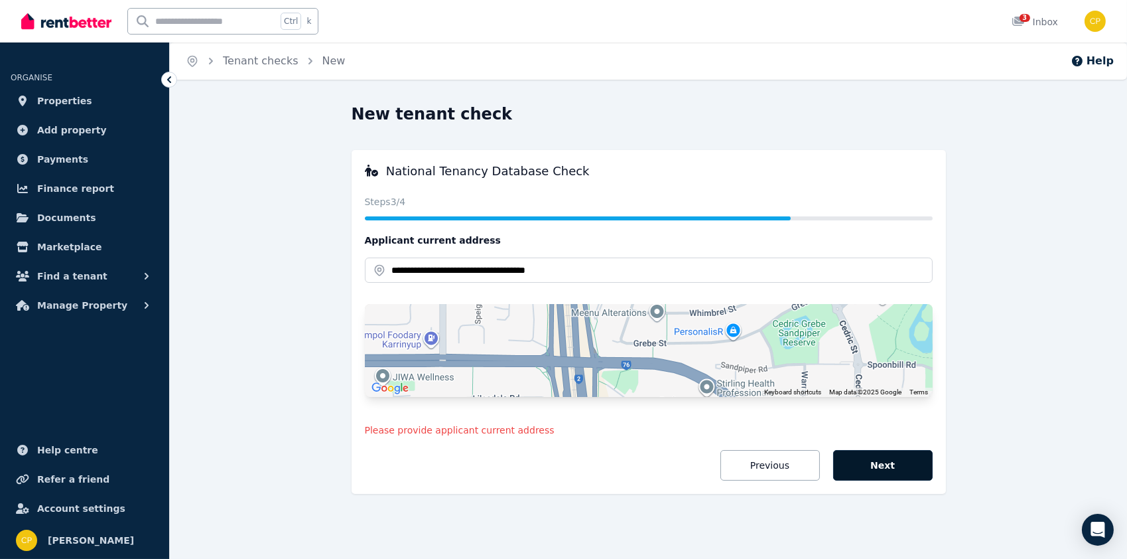
click at [859, 464] on button "Next" at bounding box center [883, 465] width 100 height 31
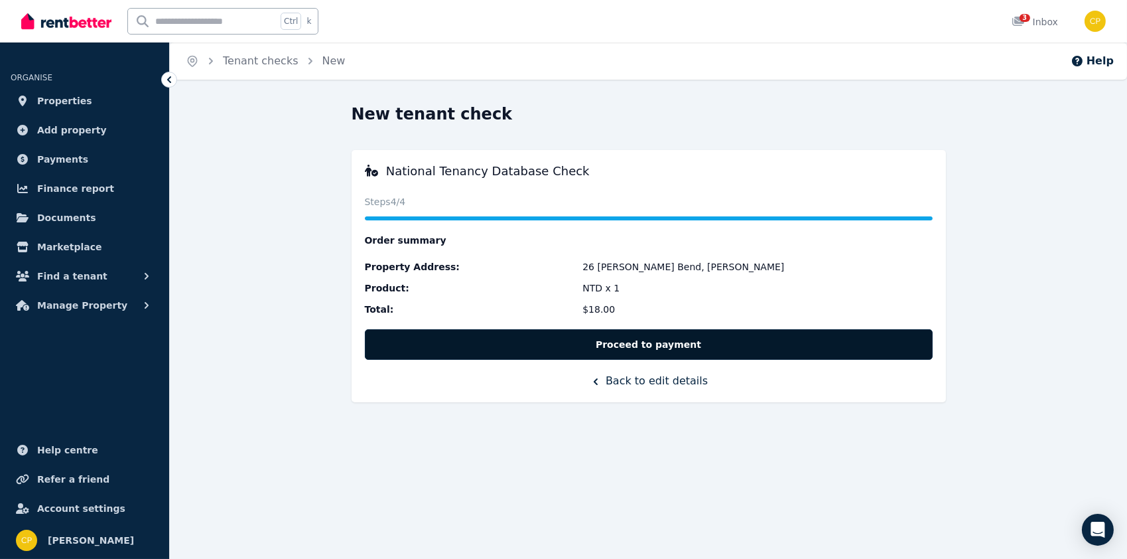
click at [666, 352] on button "Proceed to payment" at bounding box center [649, 344] width 568 height 31
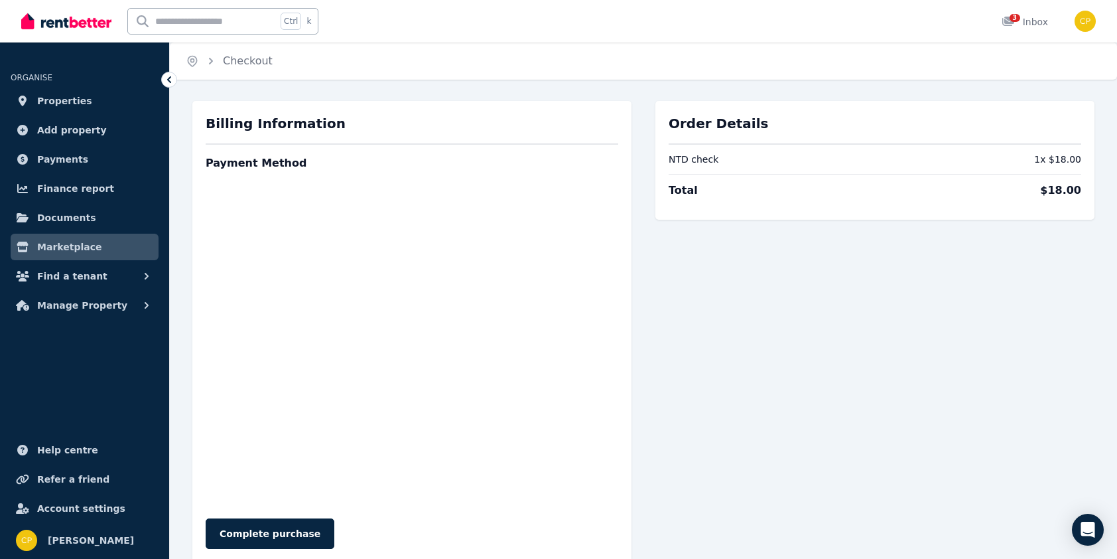
click at [810, 403] on div "Order Details NTD check 1 x $18.00 Total $18.00" at bounding box center [874, 331] width 439 height 461
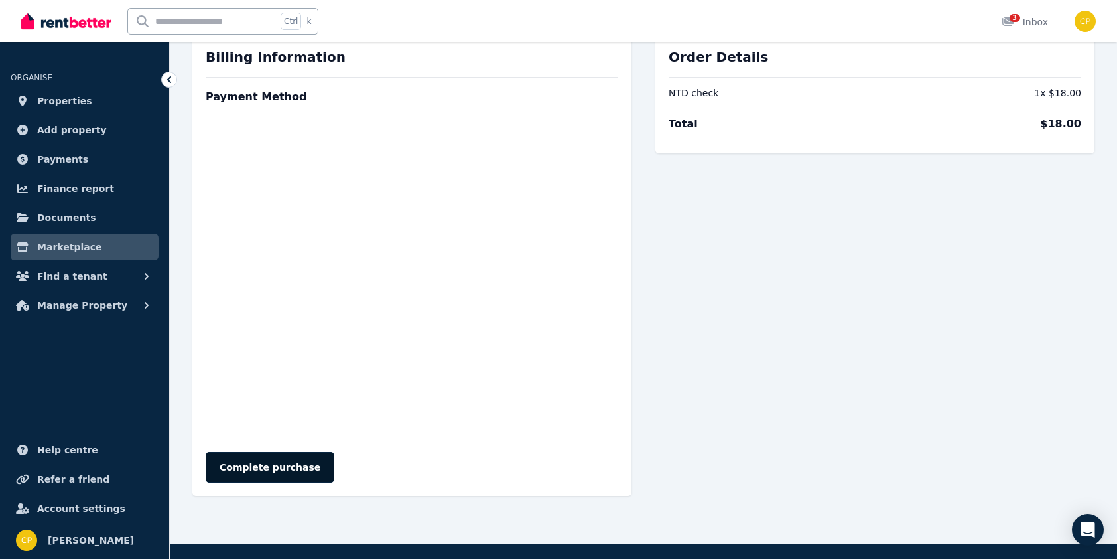
click at [276, 467] on button "Complete purchase" at bounding box center [270, 467] width 129 height 31
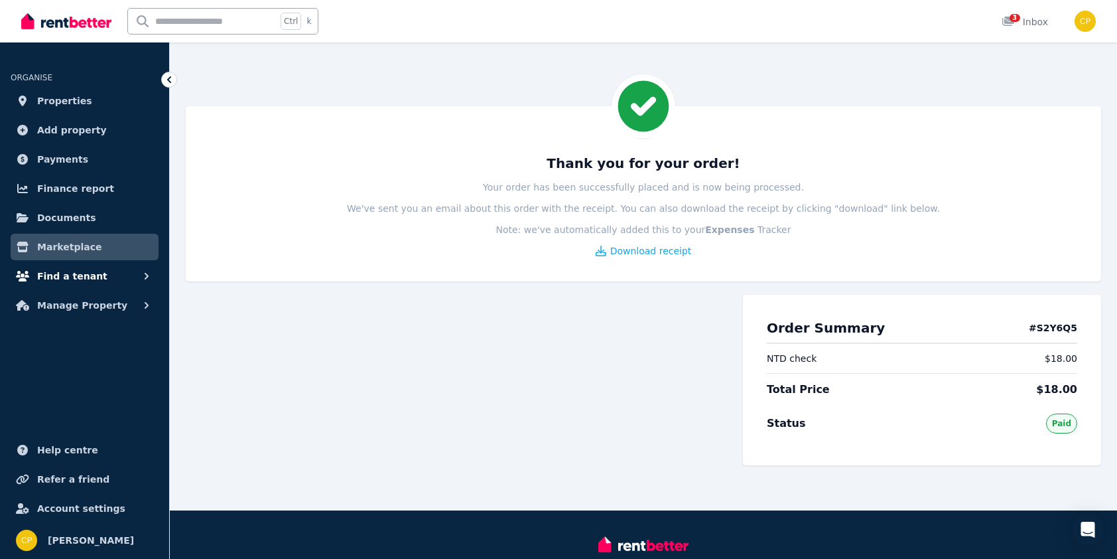
click at [67, 277] on span "Find a tenant" at bounding box center [72, 276] width 70 height 16
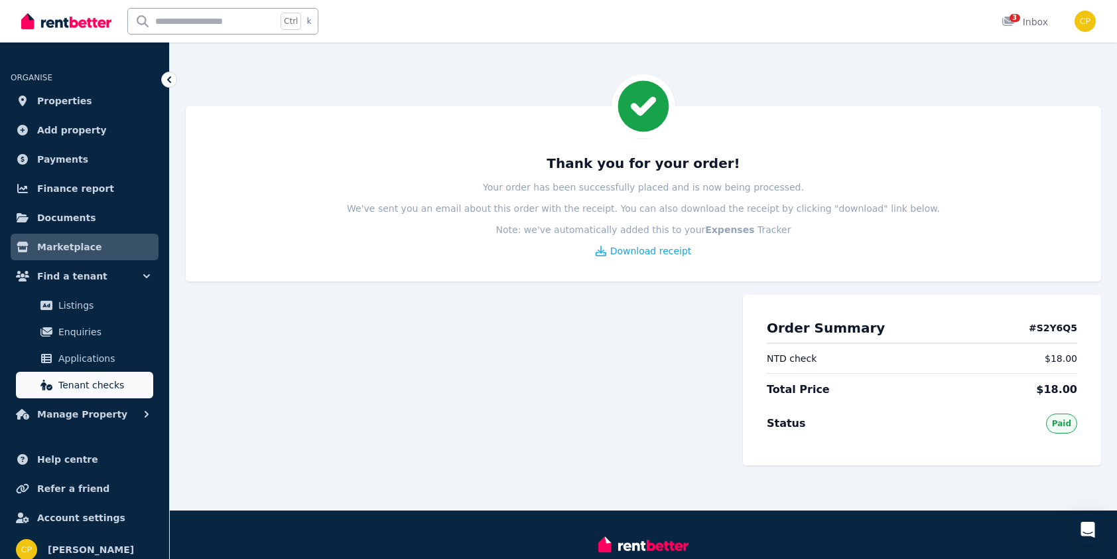
click at [62, 387] on span "Tenant checks" at bounding box center [103, 385] width 90 height 16
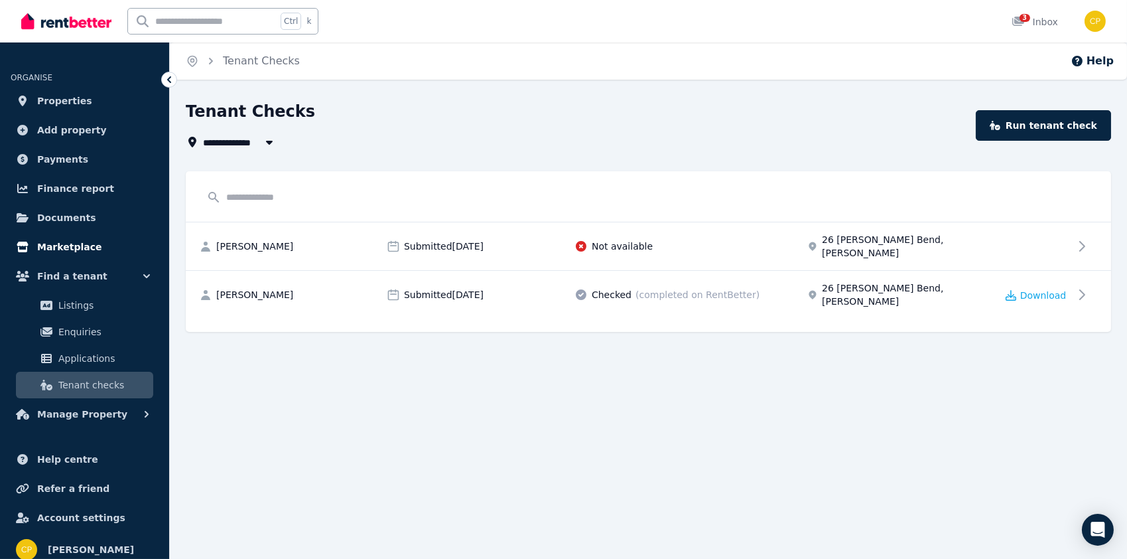
click at [37, 246] on span "Marketplace" at bounding box center [69, 247] width 64 height 16
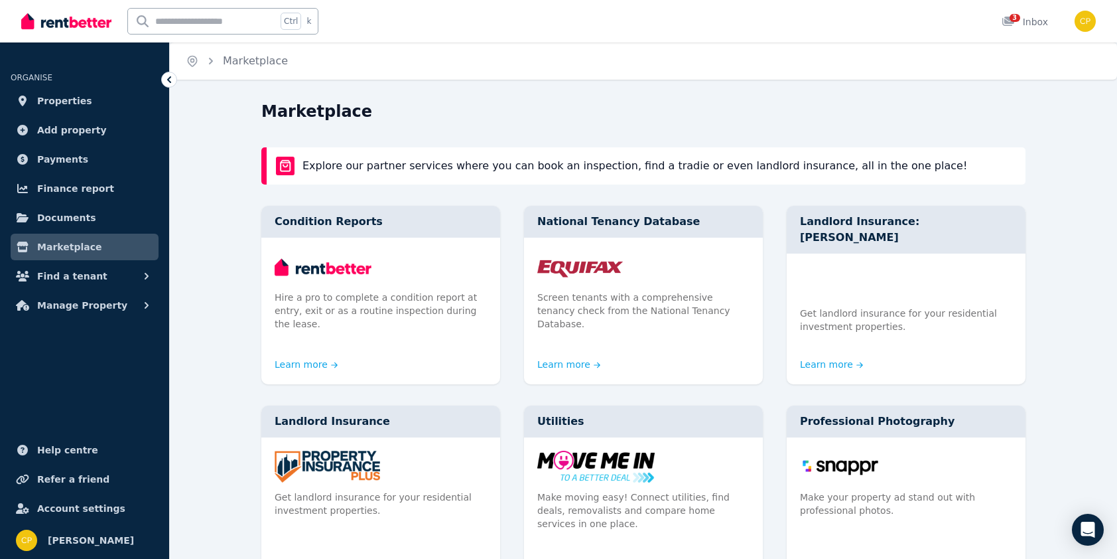
scroll to position [66, 0]
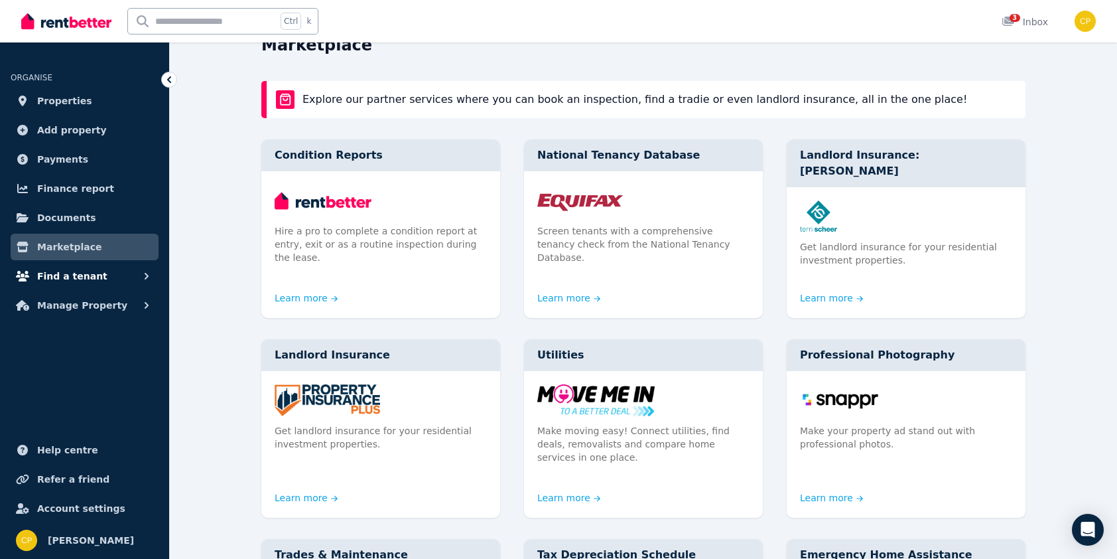
click at [68, 277] on span "Find a tenant" at bounding box center [72, 276] width 70 height 16
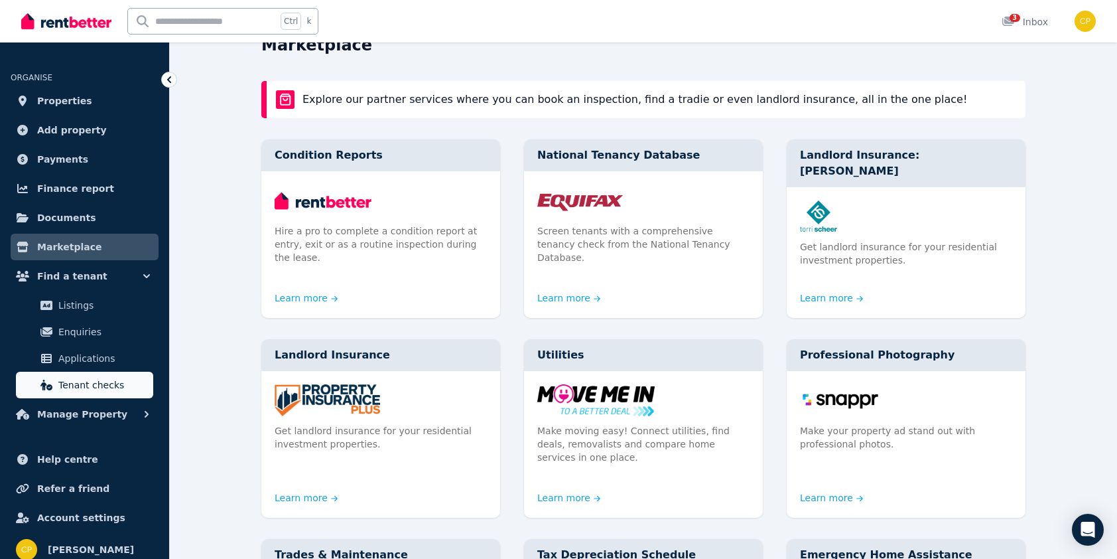
click at [71, 377] on span "Tenant checks" at bounding box center [103, 385] width 90 height 16
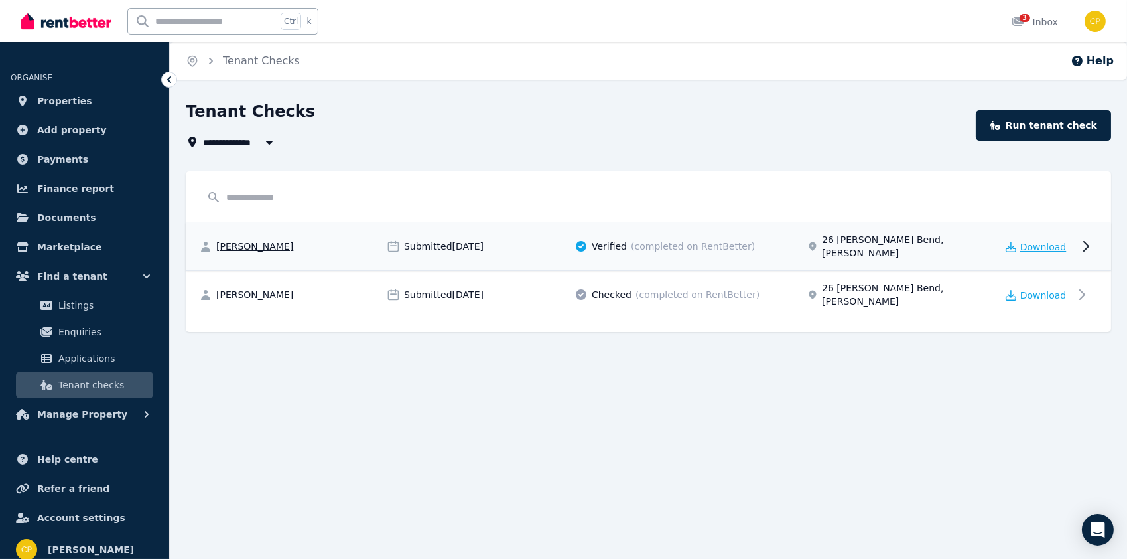
click at [1032, 240] on span "Download" at bounding box center [1043, 246] width 46 height 13
